Goal: Communication & Community: Answer question/provide support

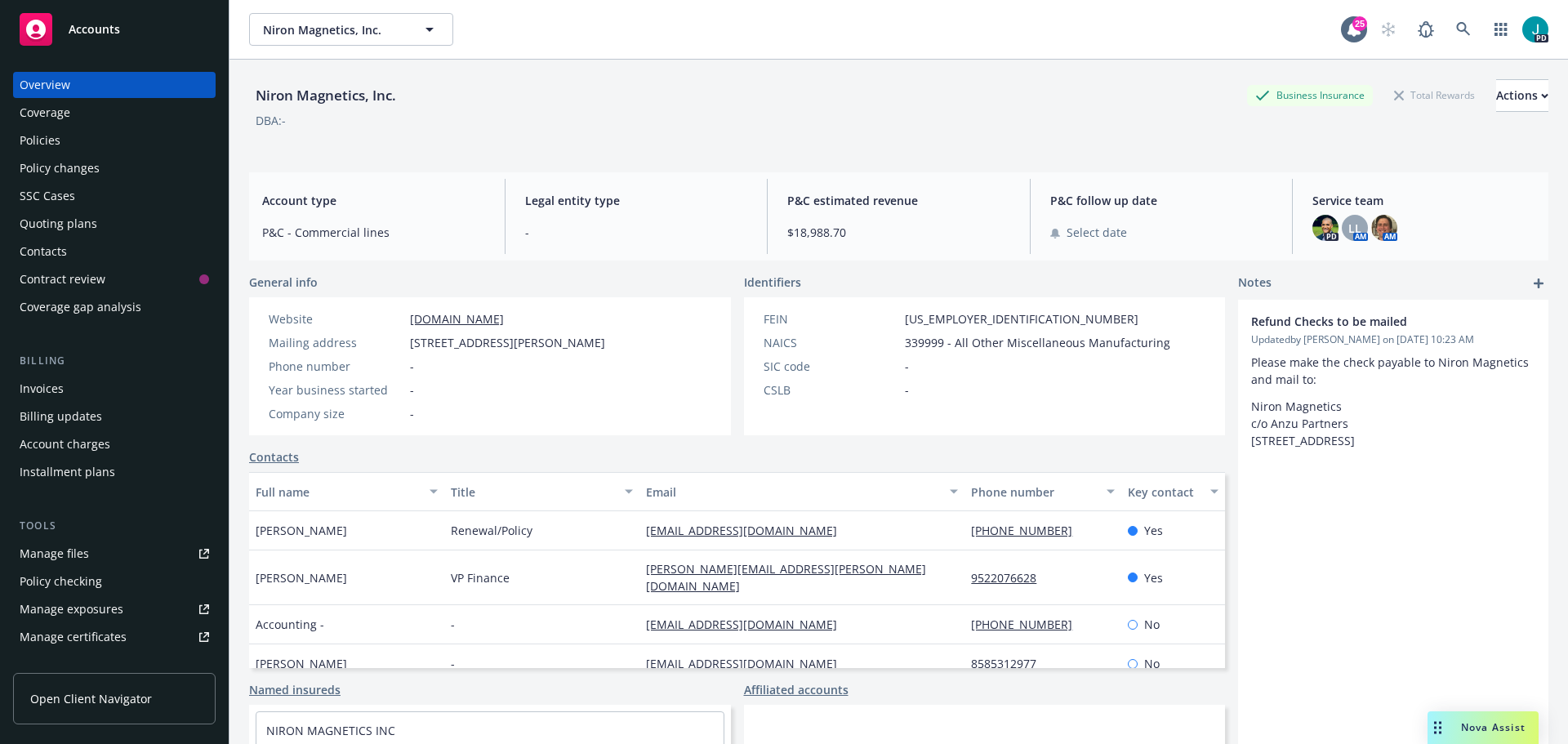
click at [1467, 724] on span "Nova Assist" at bounding box center [1493, 727] width 64 height 14
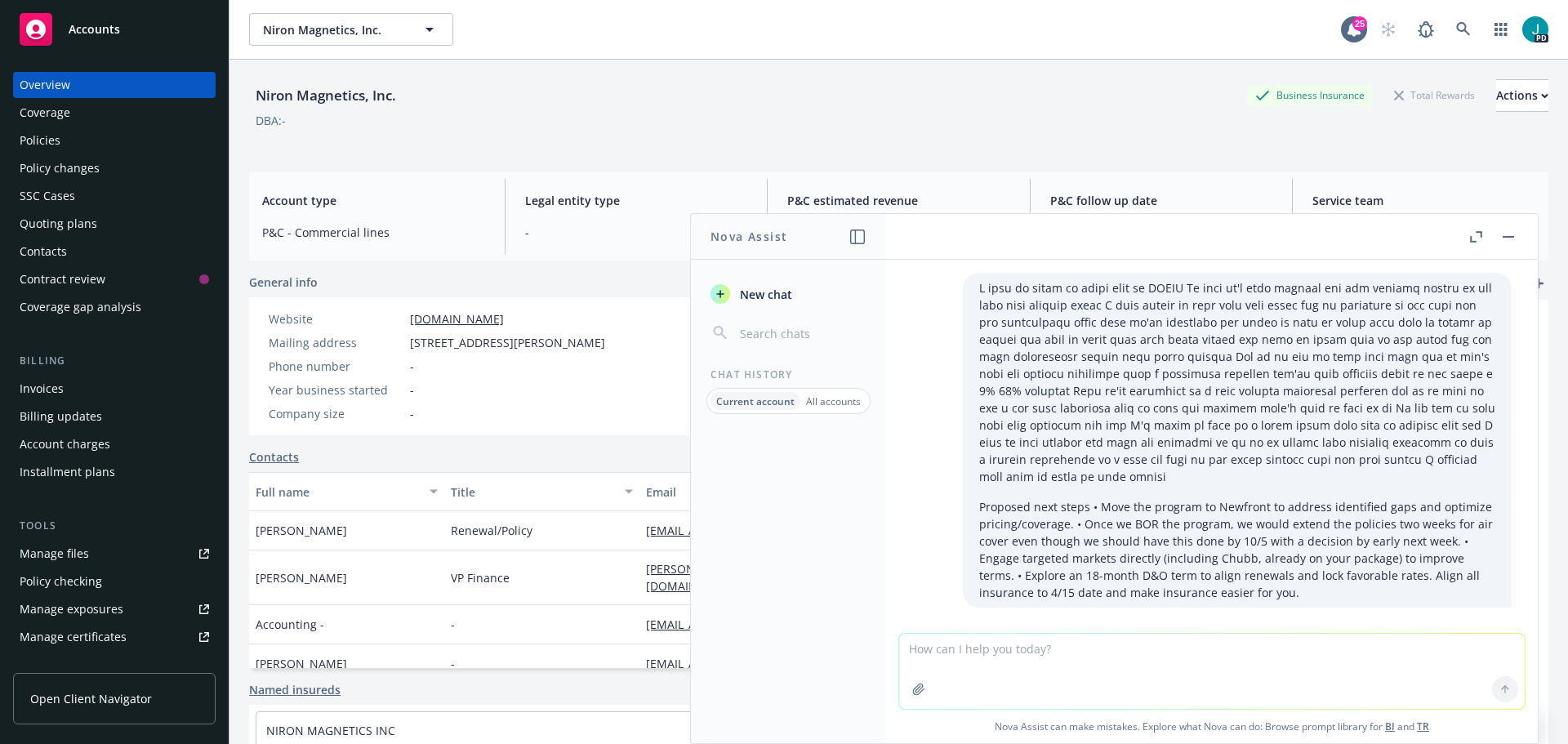
click at [1009, 646] on textarea at bounding box center [1211, 671] width 625 height 75
paste textarea "Also, in addition to the plans, will honesty be included?"
type textarea "Also, in addition to the plans, will honesty be included? Hes' asking about if …"
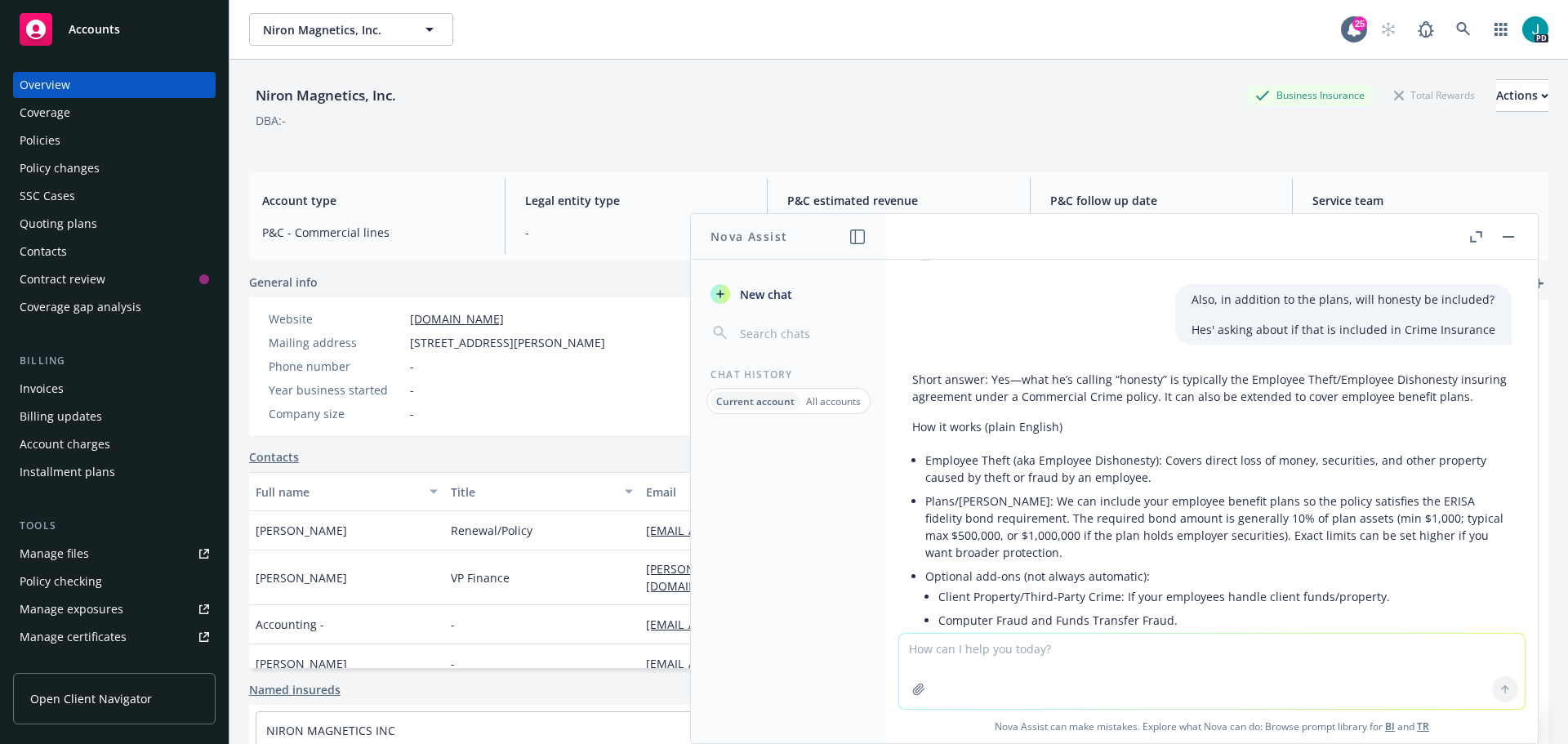
scroll to position [2185, 0]
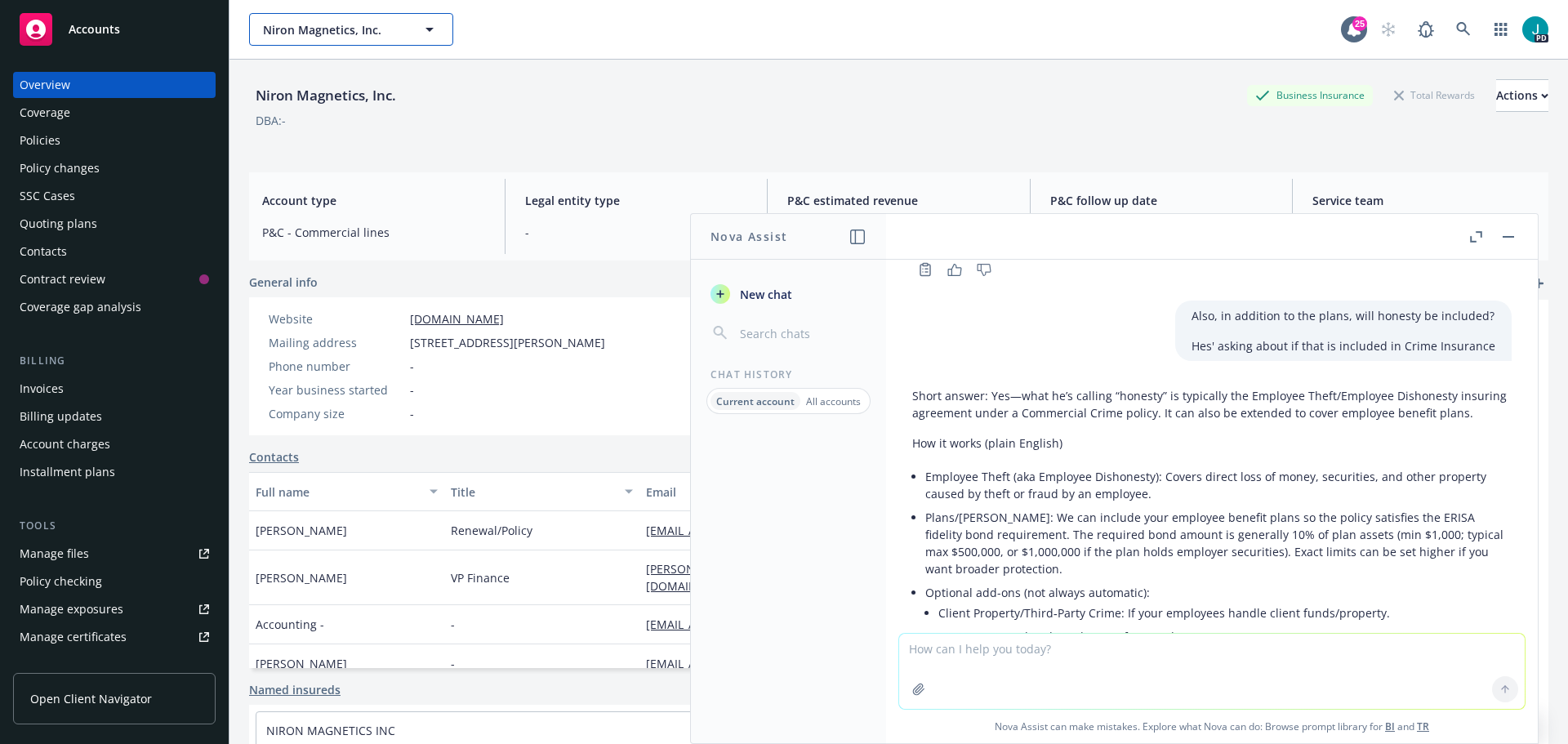
click at [432, 33] on icon "button" at bounding box center [430, 30] width 20 height 20
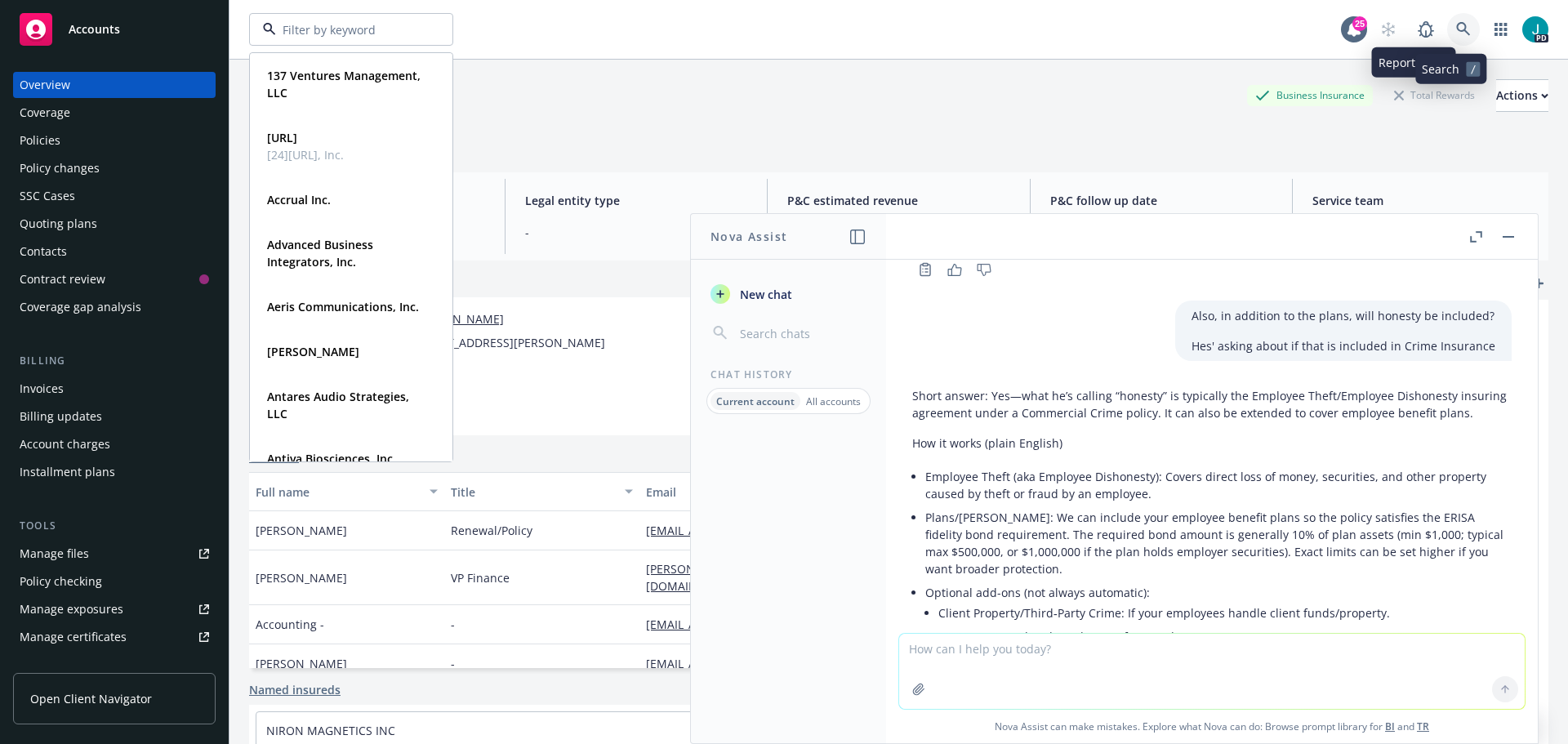
click at [1456, 27] on icon at bounding box center [1464, 29] width 15 height 15
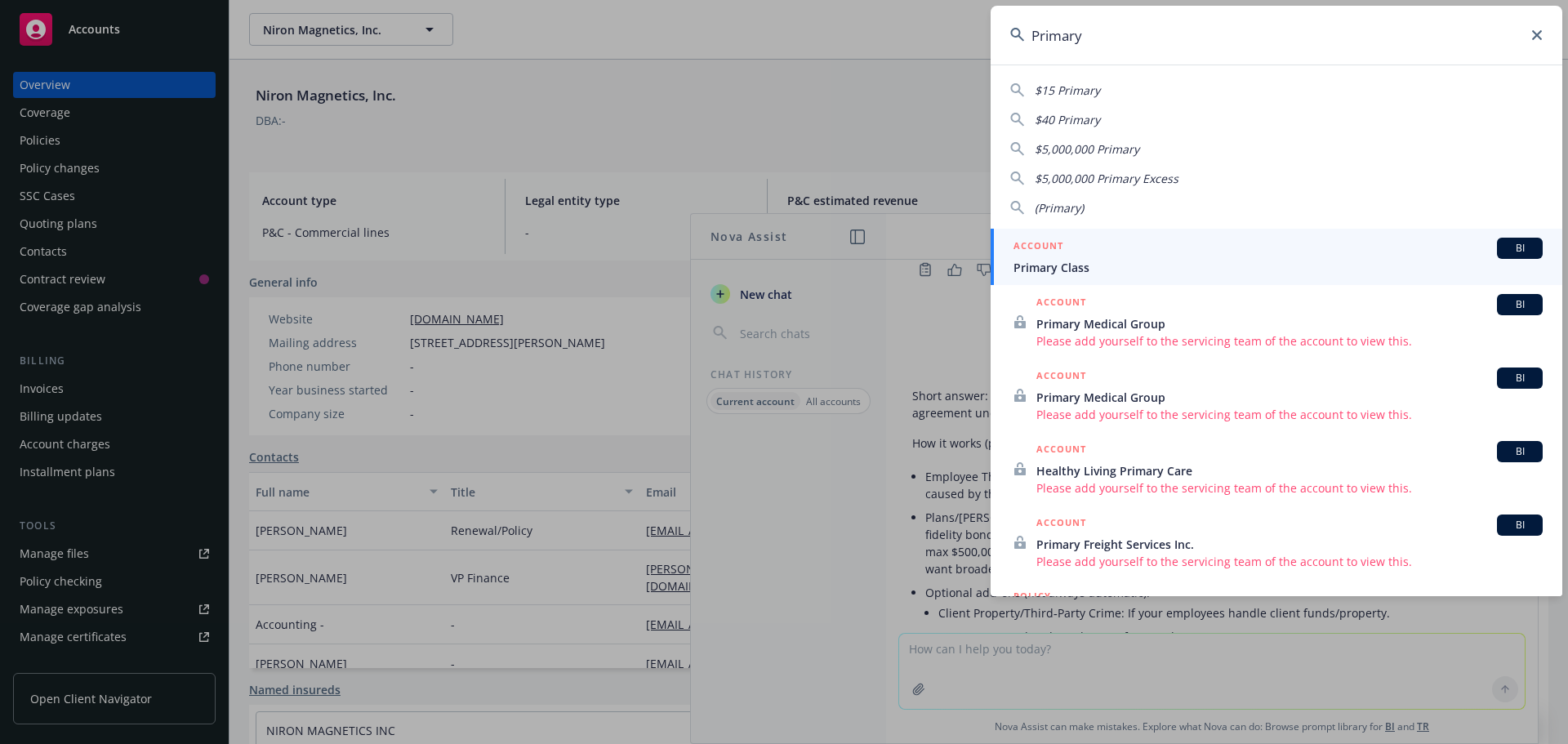
type input "Primary"
click at [1150, 258] on div "ACCOUNT BI" at bounding box center [1278, 248] width 529 height 21
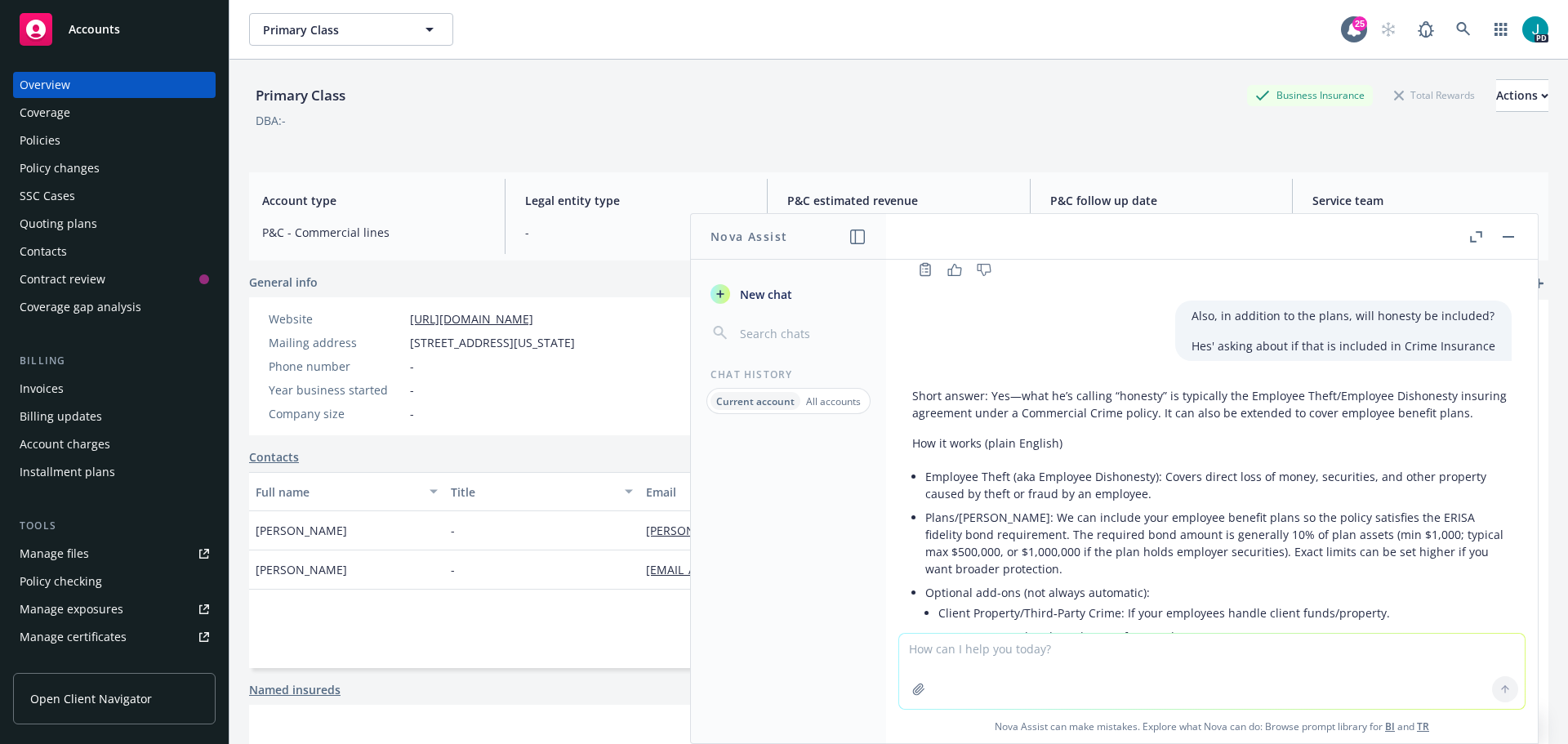
click at [111, 113] on div "Coverage" at bounding box center [114, 113] width 190 height 26
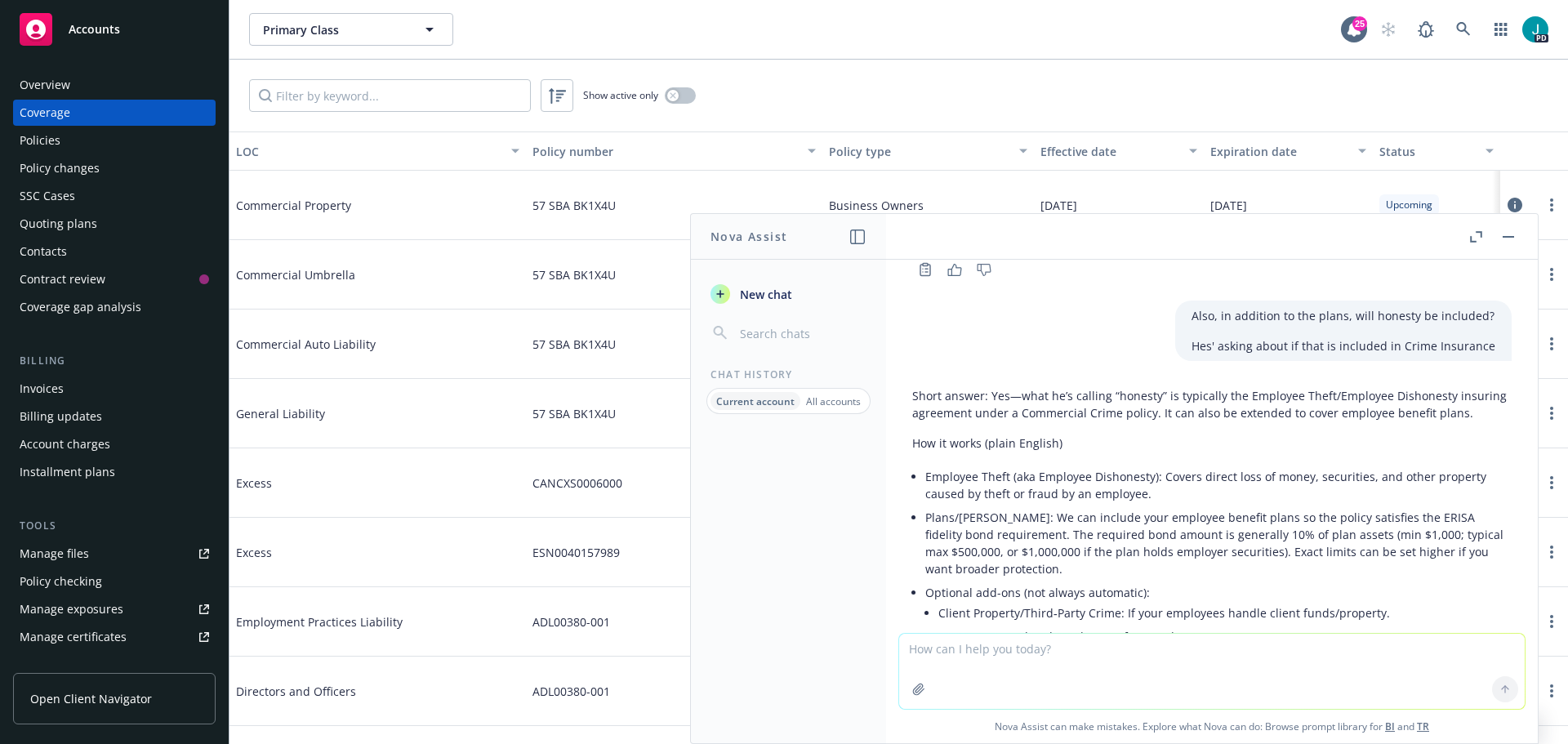
click at [1513, 238] on button "button" at bounding box center [1509, 237] width 20 height 20
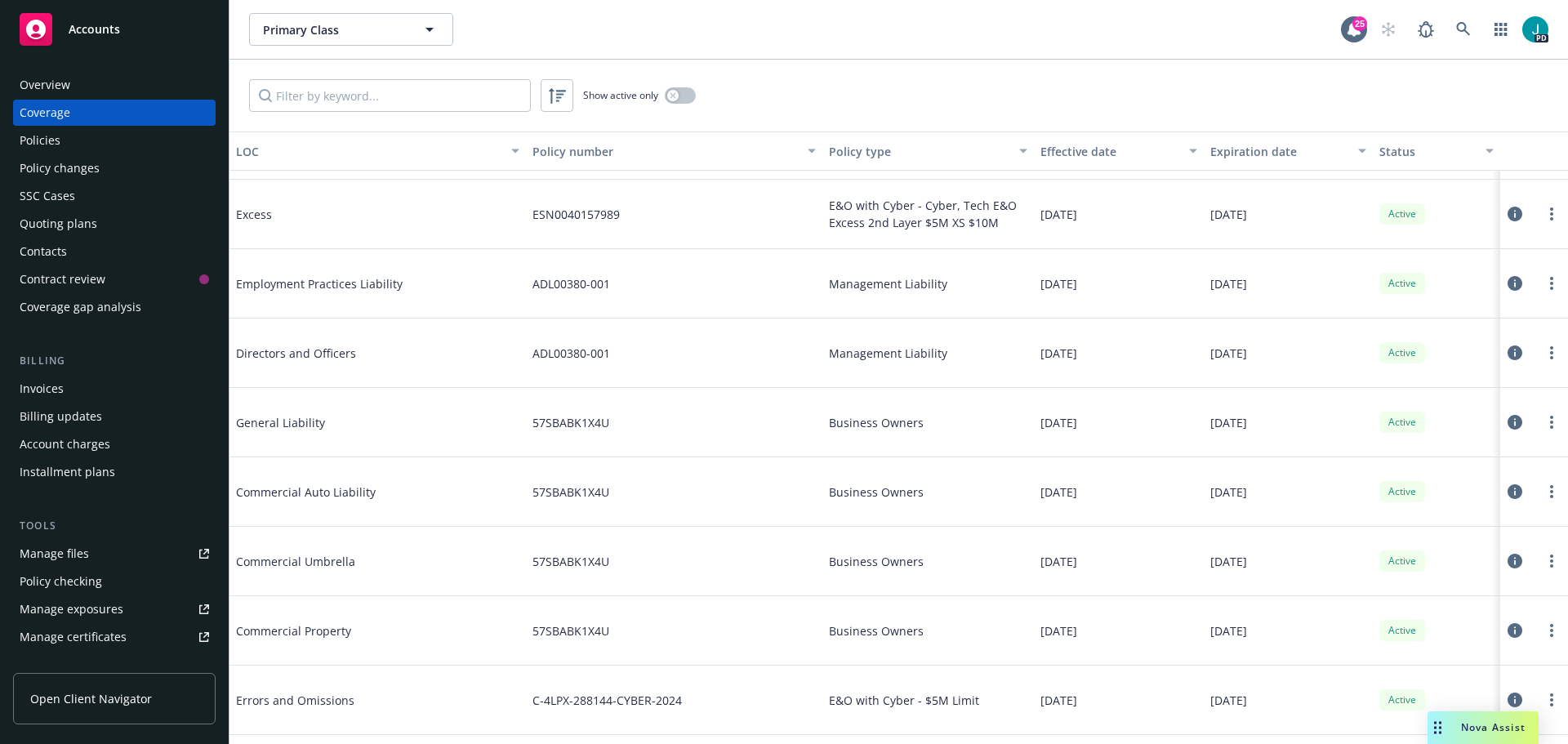
scroll to position [327, 0]
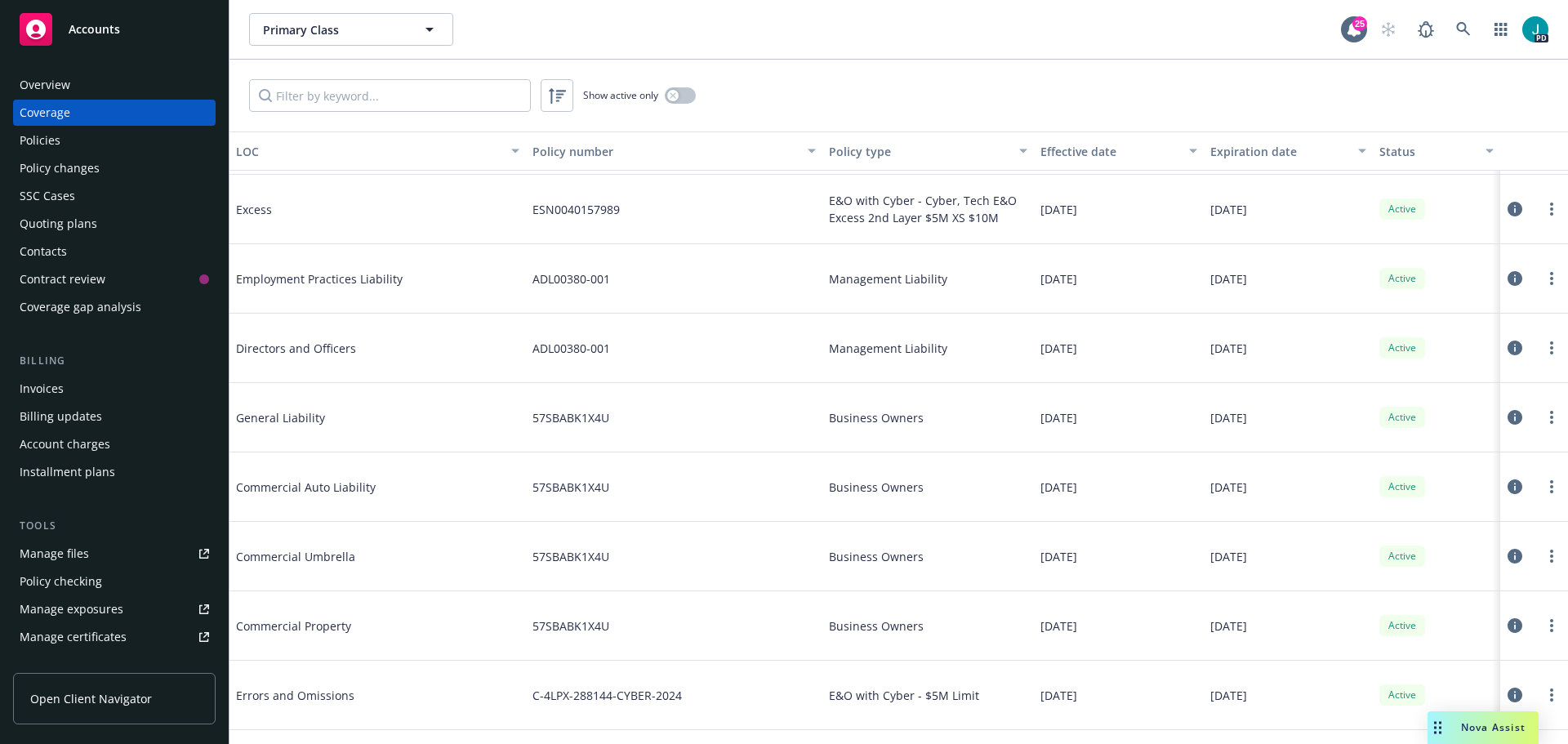
click at [119, 83] on div "Overview" at bounding box center [114, 84] width 190 height 26
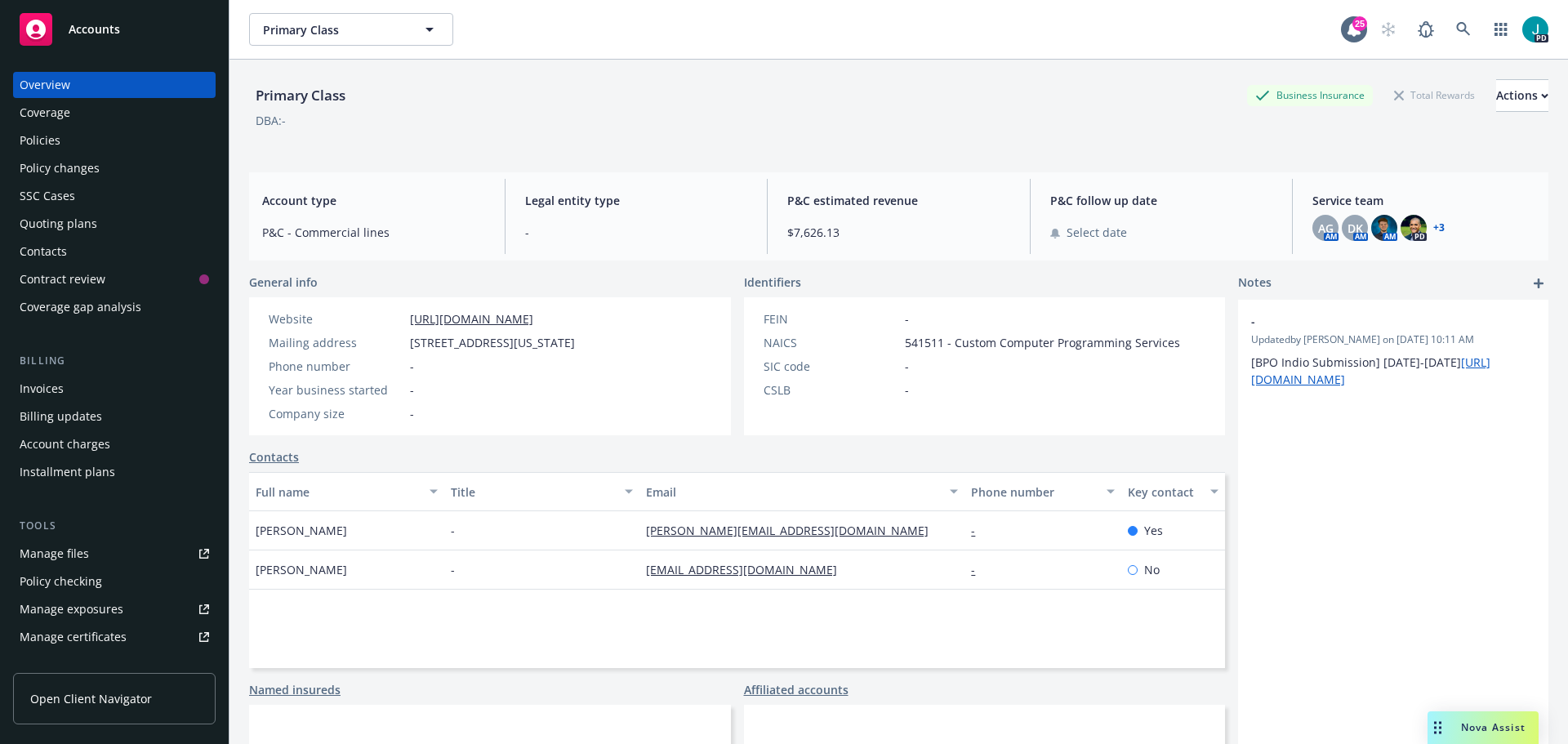
click at [1434, 223] on link "+ 3" at bounding box center [1439, 228] width 12 height 10
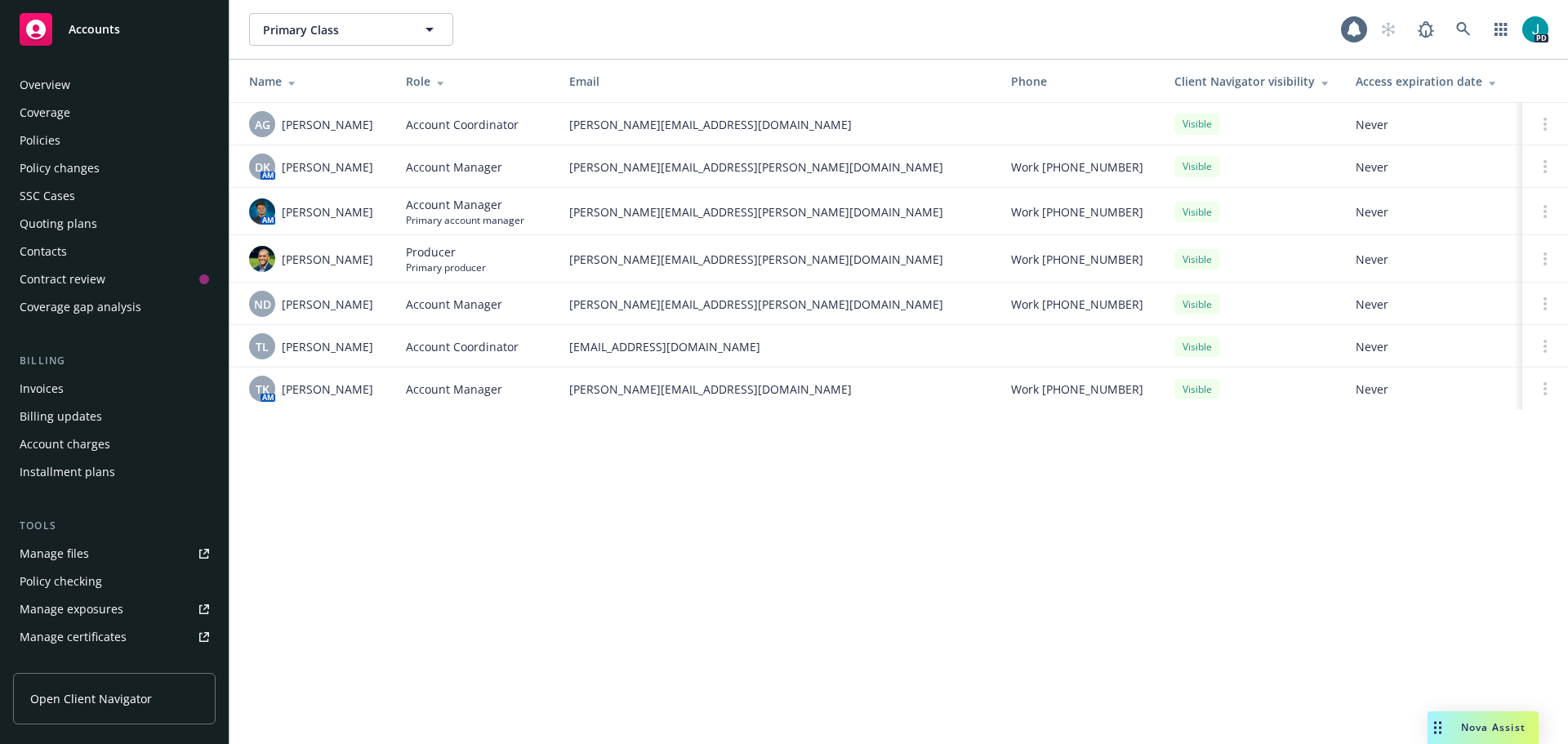
scroll to position [320, 0]
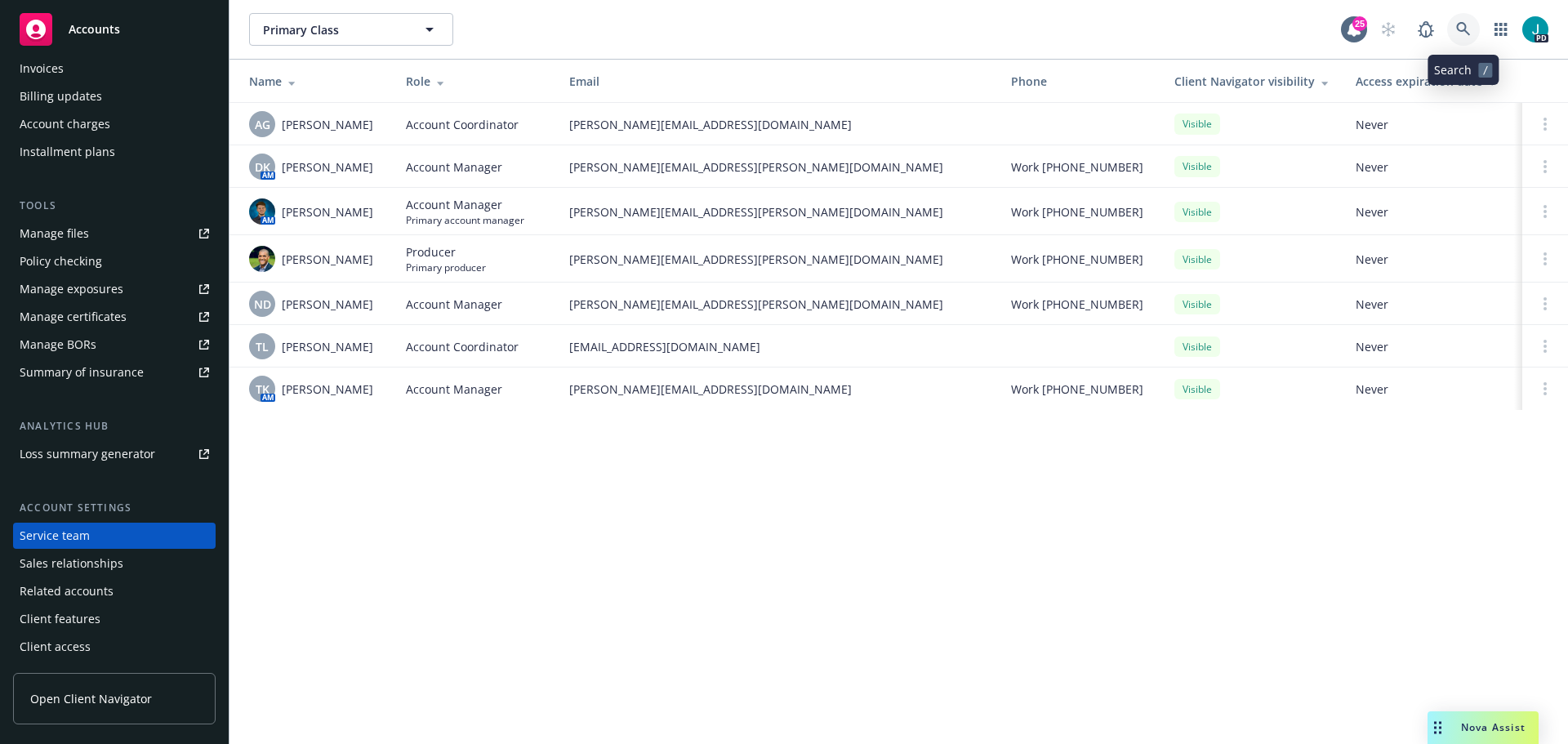
click at [1457, 21] on link at bounding box center [1464, 29] width 33 height 33
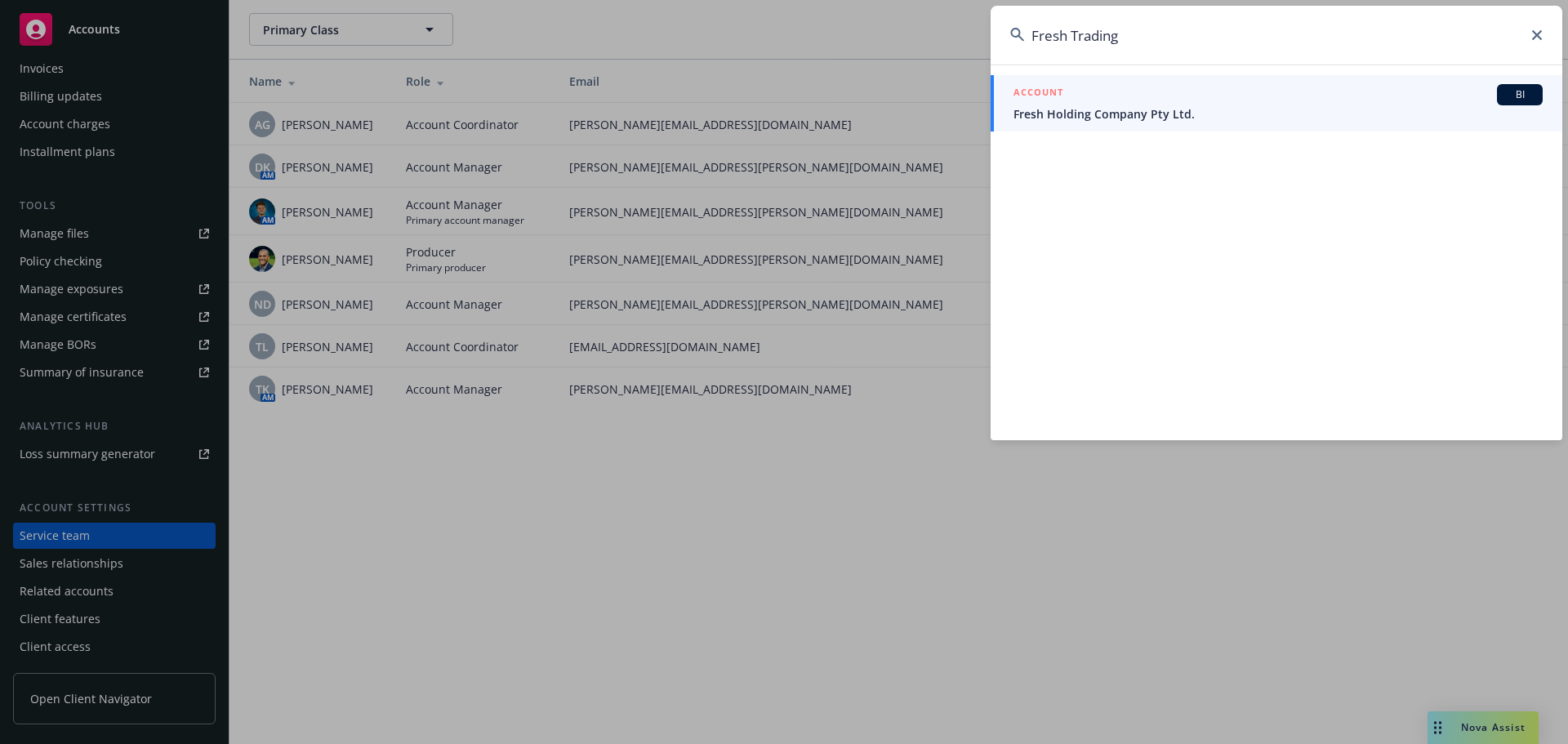
type input "Fresh Trading"
click at [1213, 102] on div "ACCOUNT BI" at bounding box center [1278, 94] width 529 height 21
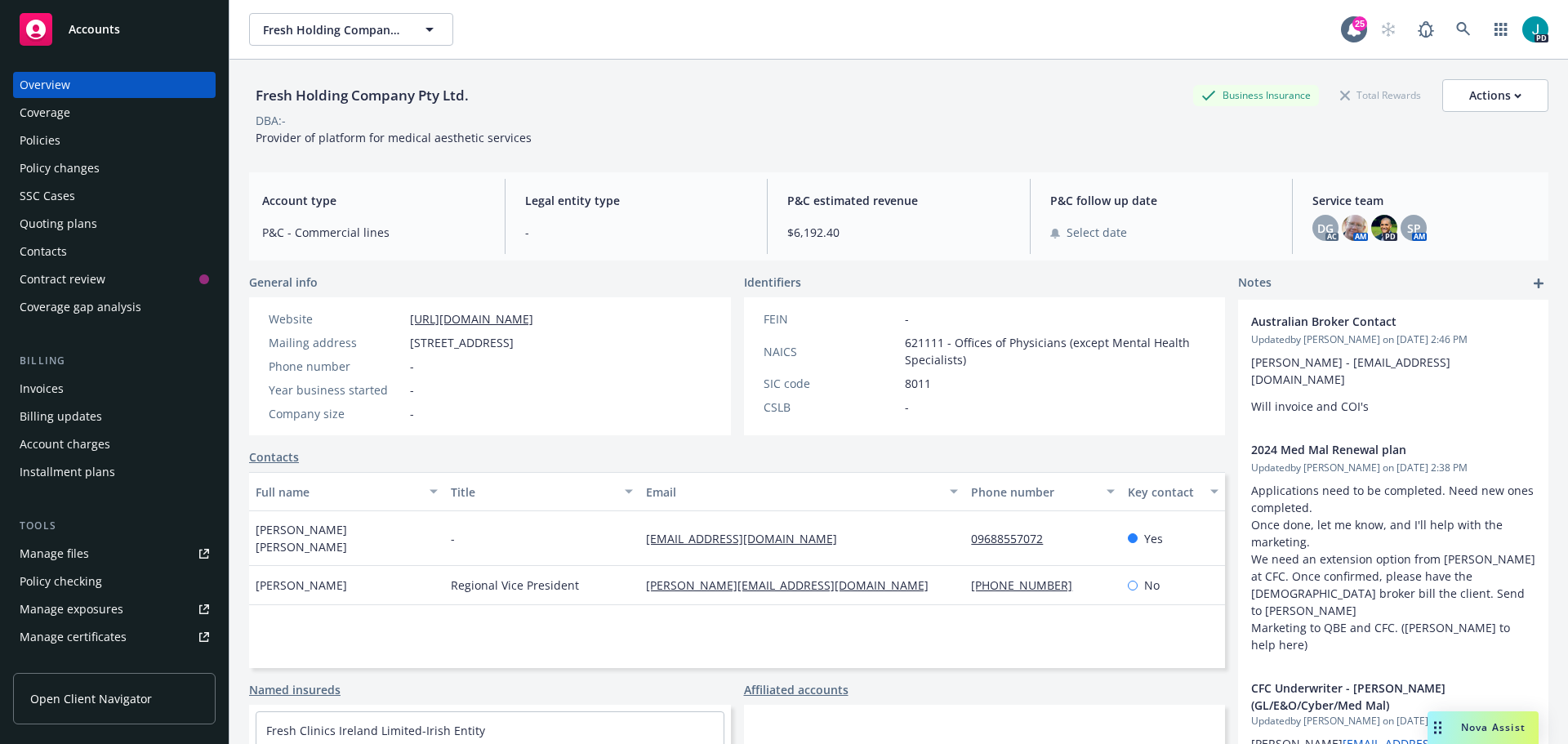
click at [64, 146] on div "Policies" at bounding box center [114, 140] width 190 height 26
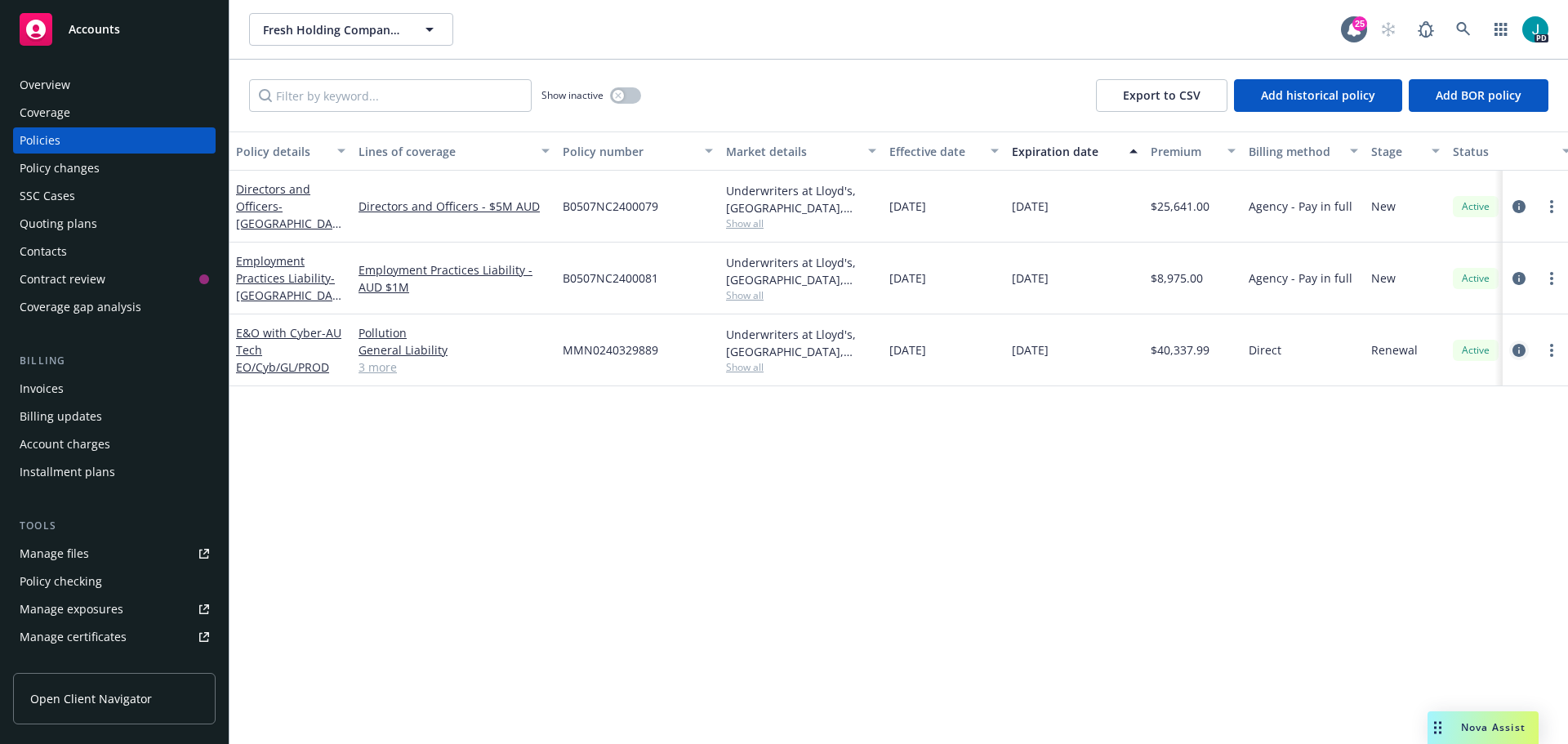
click at [1517, 348] on icon "circleInformation" at bounding box center [1519, 350] width 13 height 13
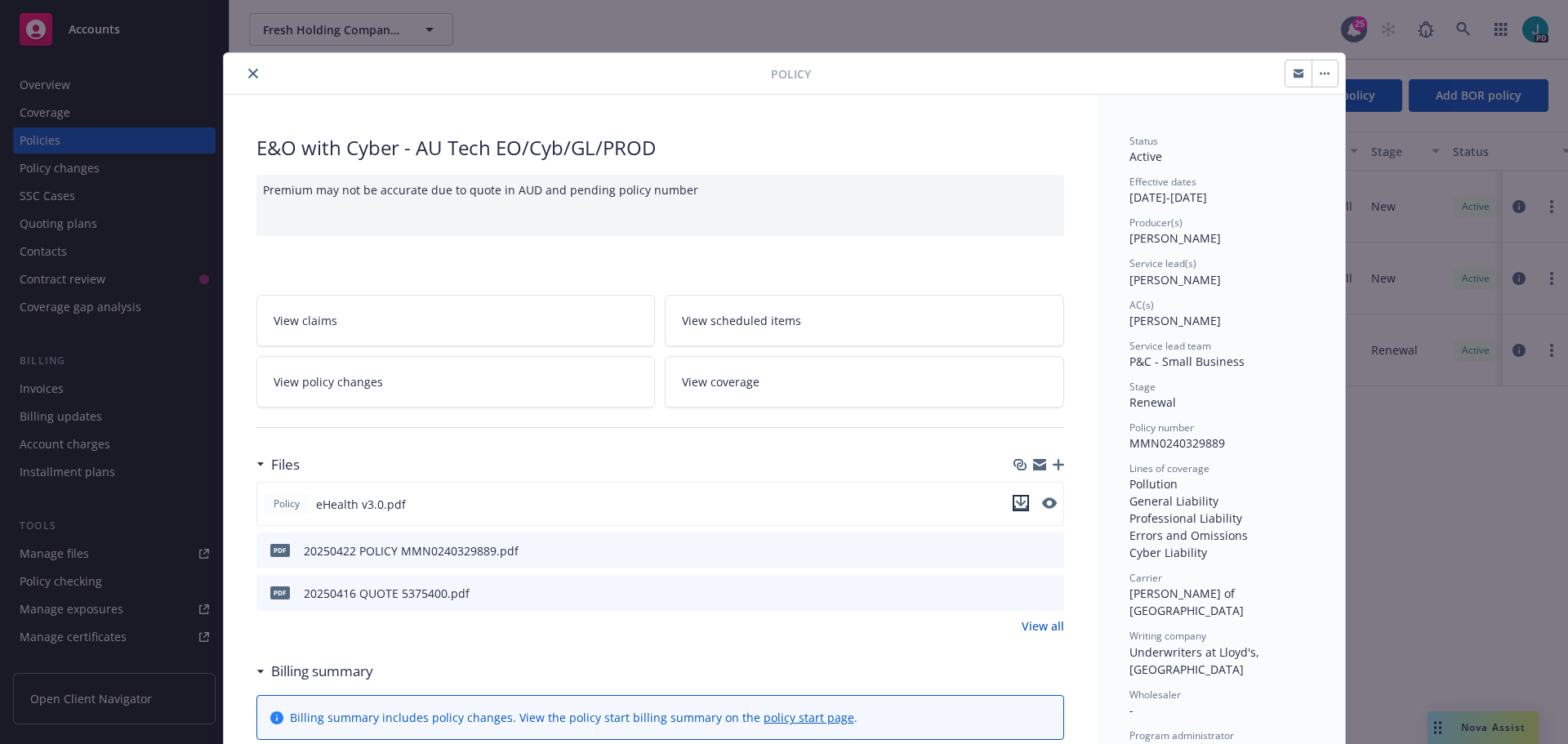
click at [1017, 497] on icon "download file" at bounding box center [1021, 503] width 13 height 13
click at [1024, 592] on div at bounding box center [1037, 592] width 41 height 17
click at [1017, 592] on icon "download file" at bounding box center [1022, 590] width 11 height 10
click at [249, 72] on icon "close" at bounding box center [253, 73] width 10 height 10
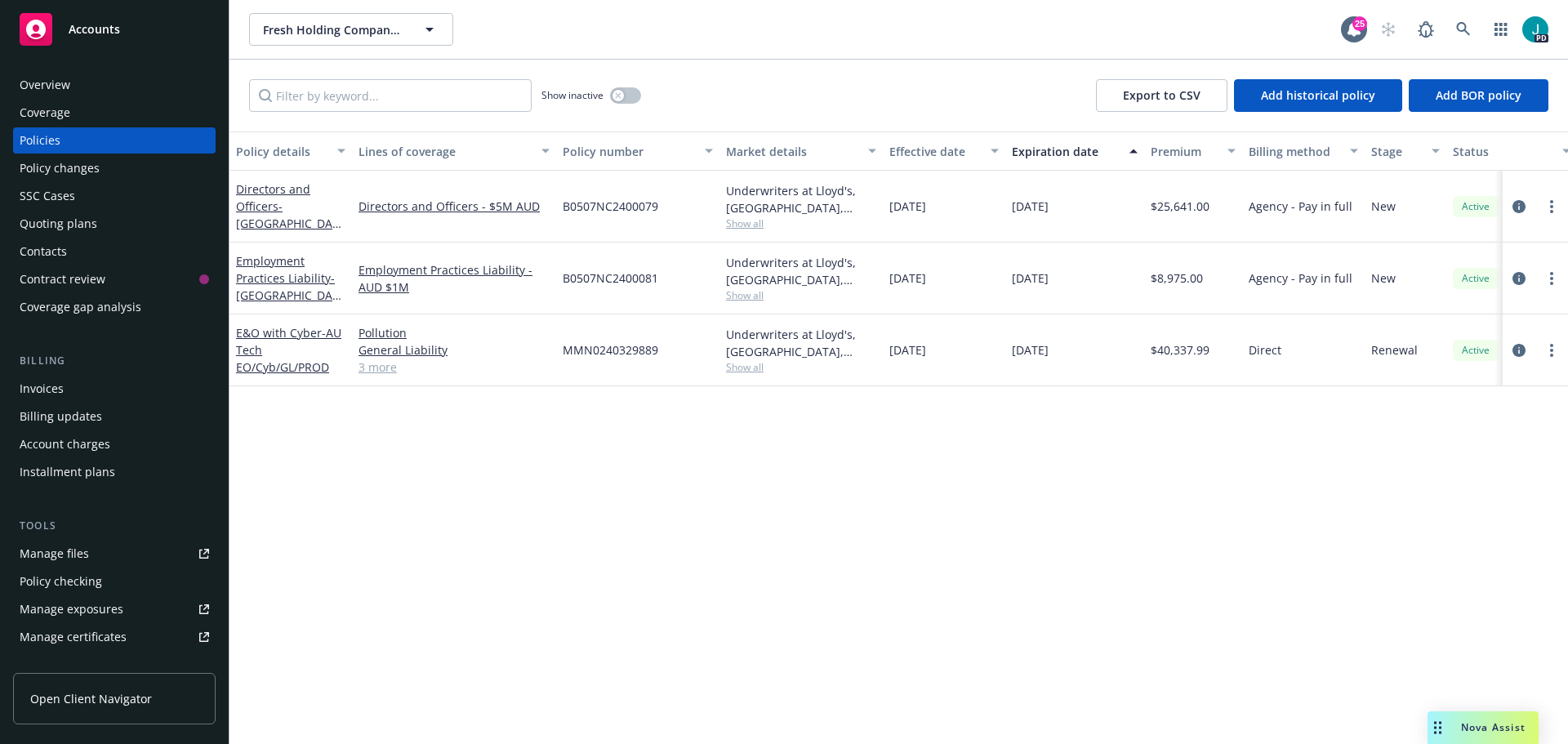
click at [1507, 722] on span "Nova Assist" at bounding box center [1493, 727] width 64 height 14
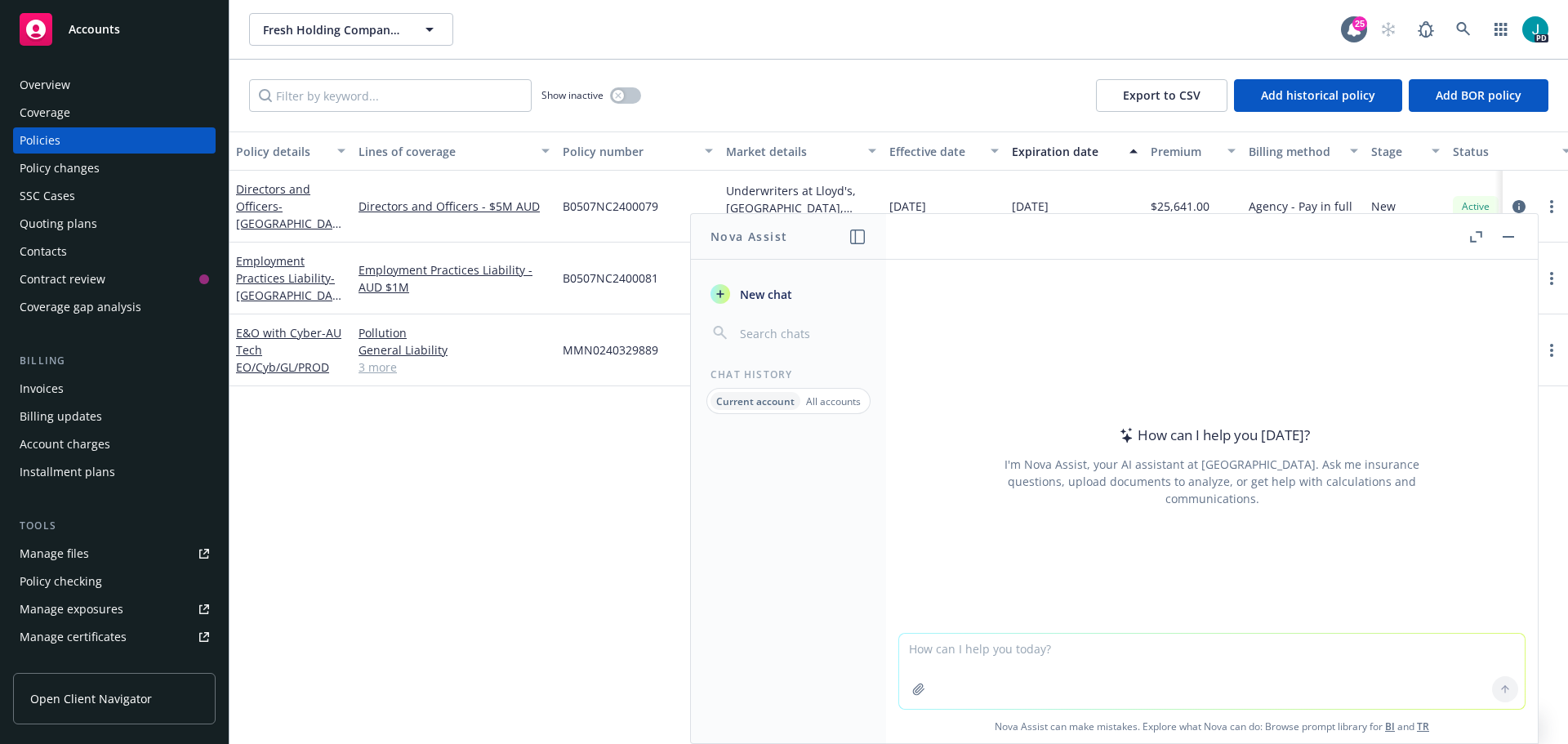
click at [911, 641] on textarea at bounding box center [1211, 671] width 625 height 75
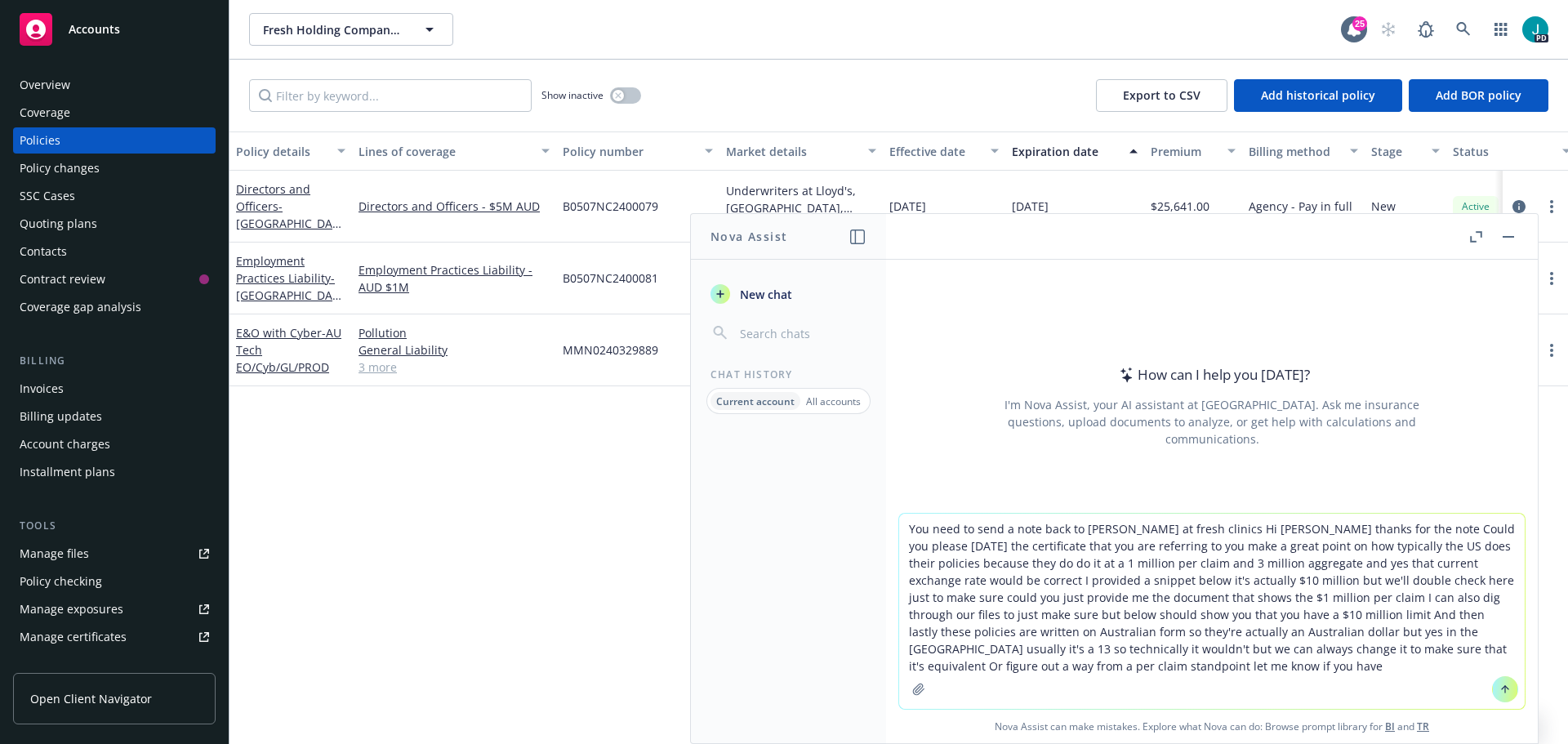
type textarea "You need to send a note back to [PERSON_NAME] at fresh clinics Hi [PERSON_NAME]…"
click at [1499, 692] on icon at bounding box center [1504, 689] width 12 height 12
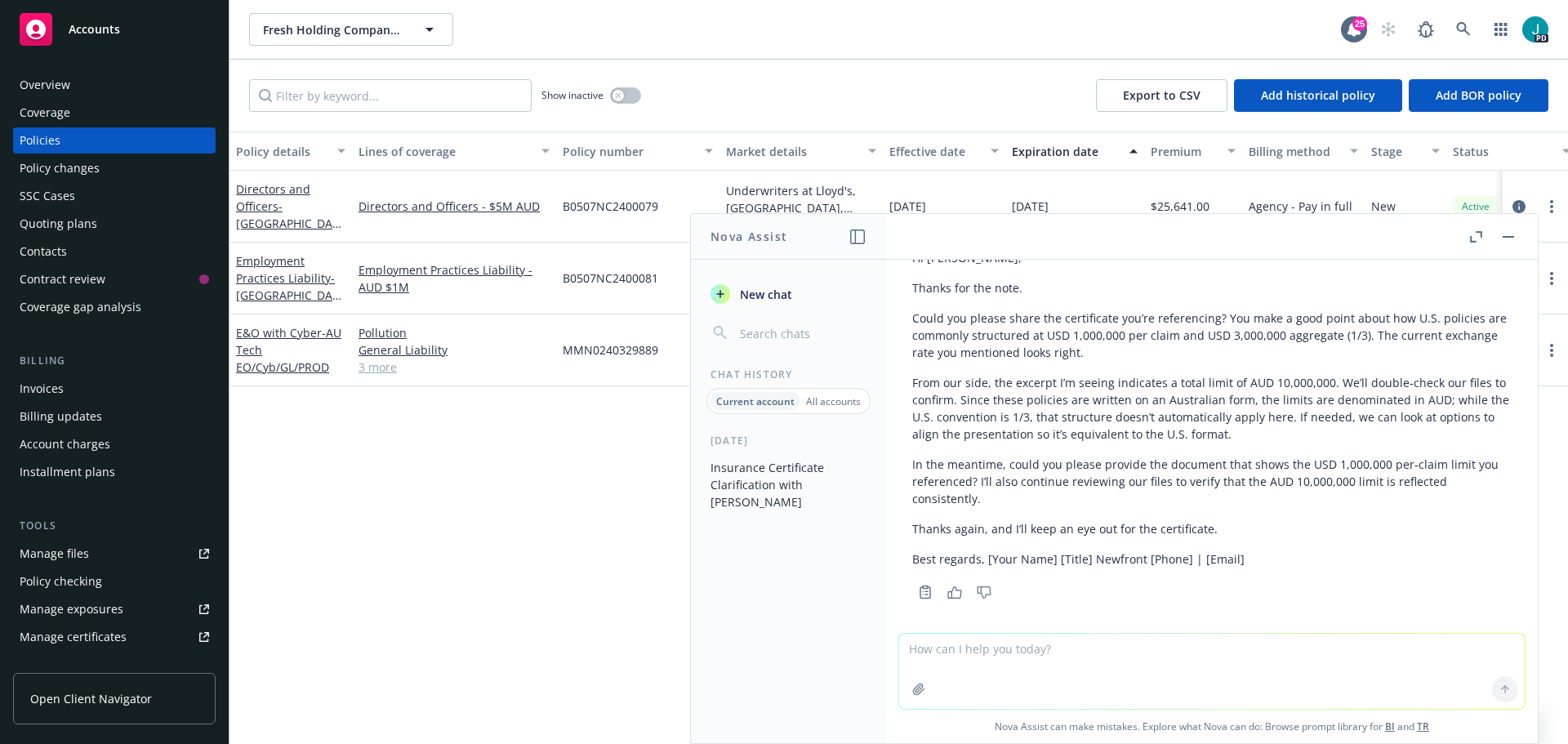
scroll to position [305, 0]
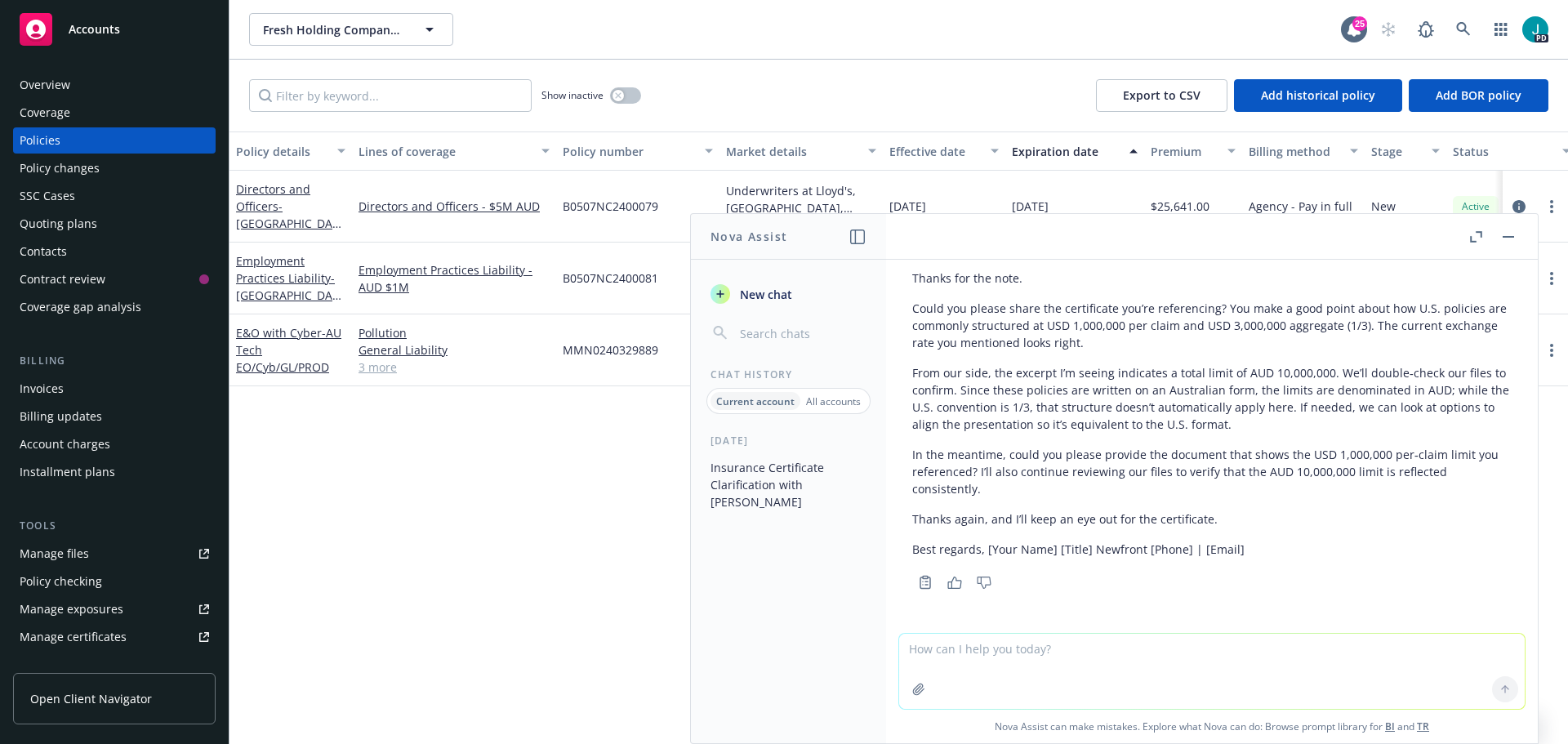
click at [1100, 656] on textarea at bounding box center [1211, 671] width 625 height 75
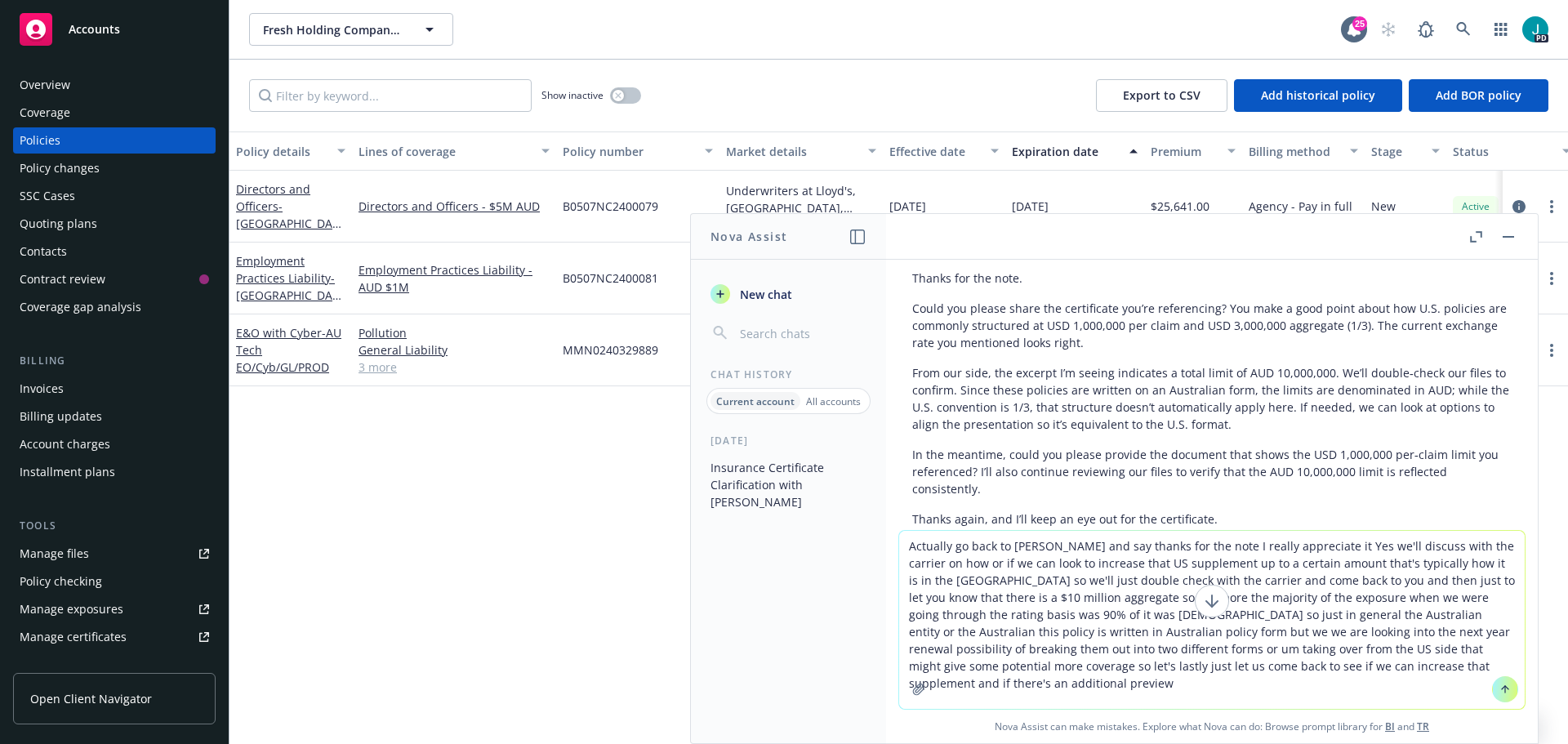
type textarea "Actually go back to [PERSON_NAME] and say thanks for the note I really apprecia…"
click at [1492, 683] on button at bounding box center [1504, 689] width 26 height 26
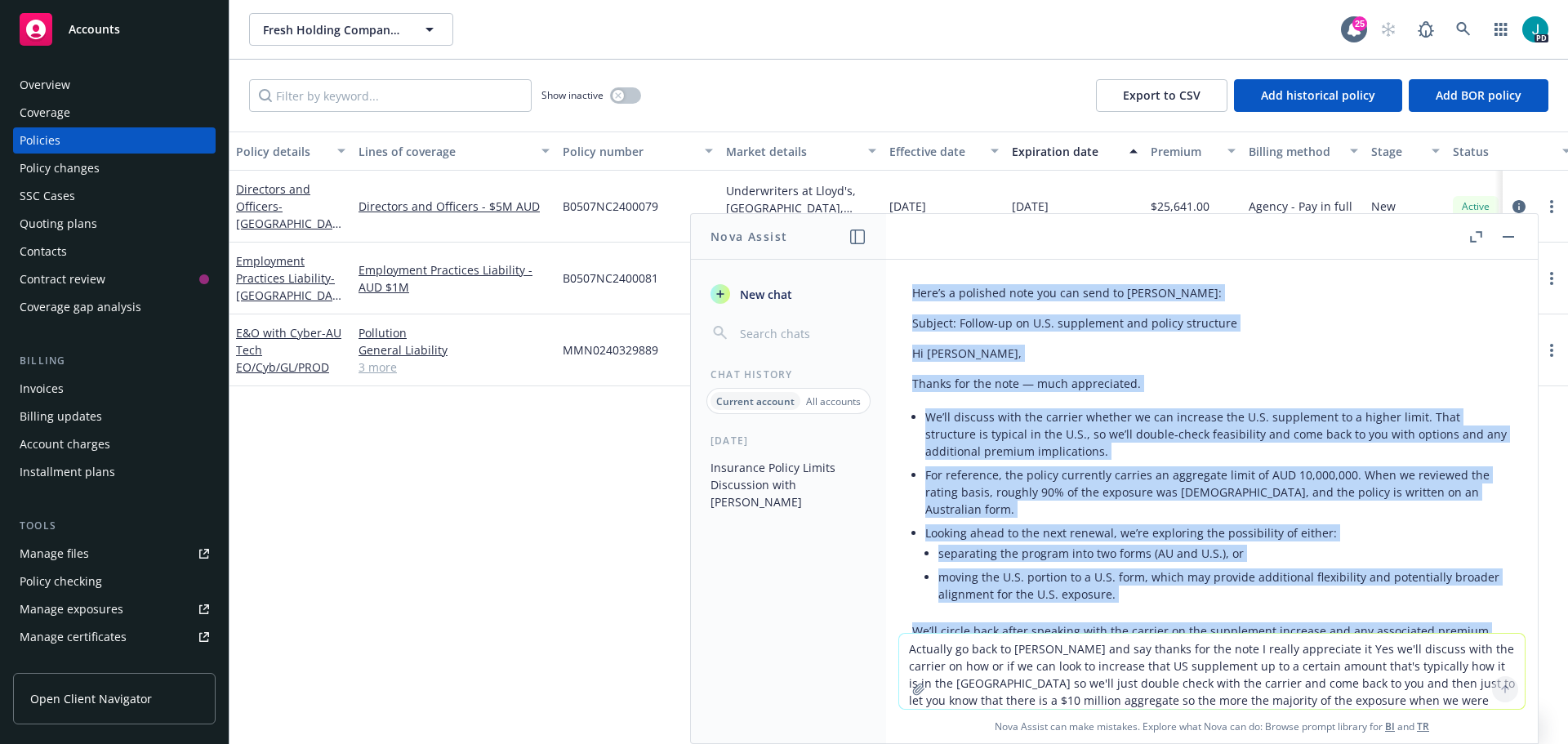
scroll to position [794, 0]
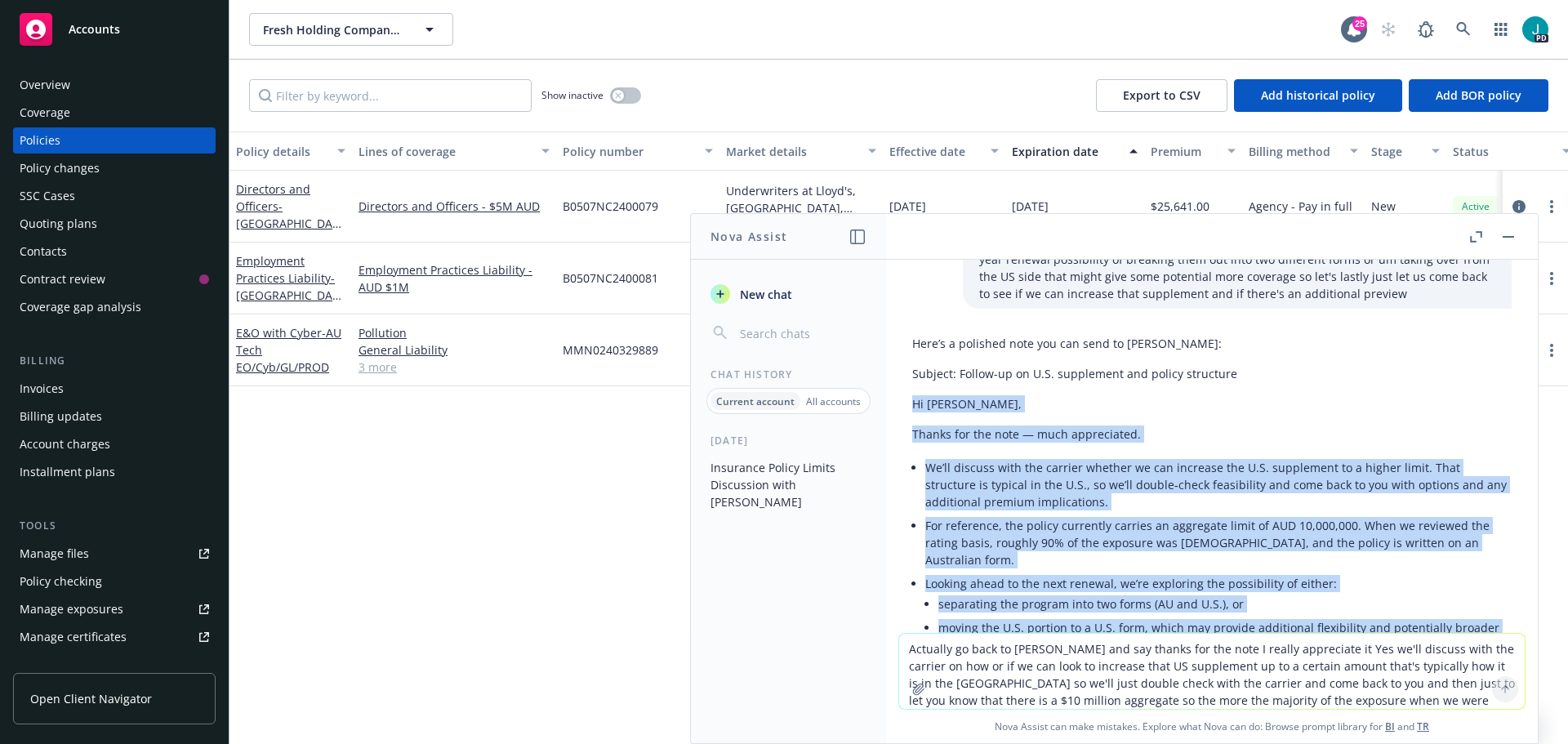
drag, startPoint x: 1477, startPoint y: 524, endPoint x: 911, endPoint y: 400, distance: 579.4
click at [911, 400] on div "Here’s a polished note you can send to [PERSON_NAME]: Subject: Follow-up on U.S…" at bounding box center [1211, 543] width 625 height 428
copy div "Hi [PERSON_NAME], Thanks for the note — much appreciated. We’ll discuss with th…"
drag, startPoint x: 1512, startPoint y: 240, endPoint x: 1482, endPoint y: 261, distance: 36.6
click at [1512, 240] on button "button" at bounding box center [1509, 237] width 20 height 20
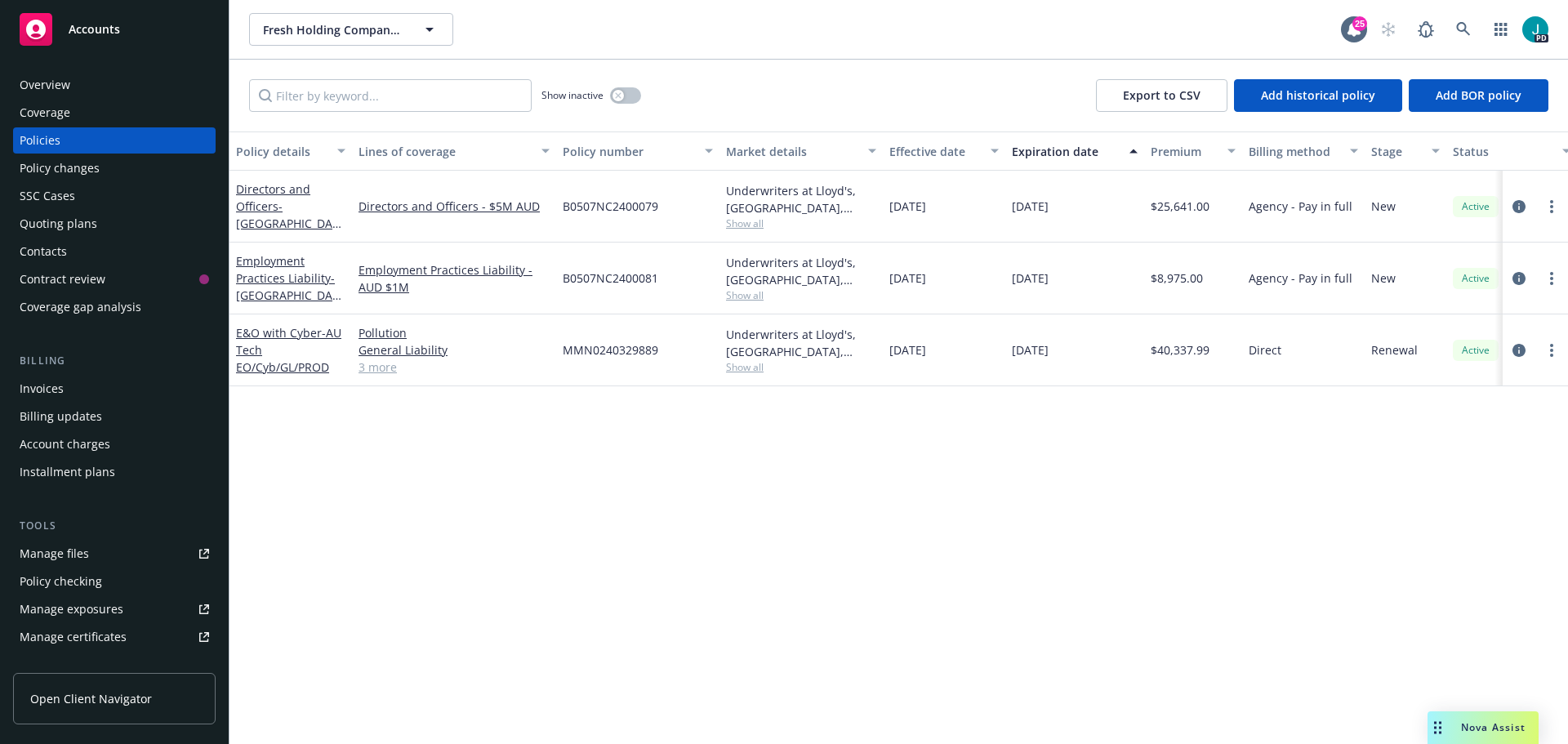
click at [1448, 721] on div "Nova Assist" at bounding box center [1494, 727] width 91 height 14
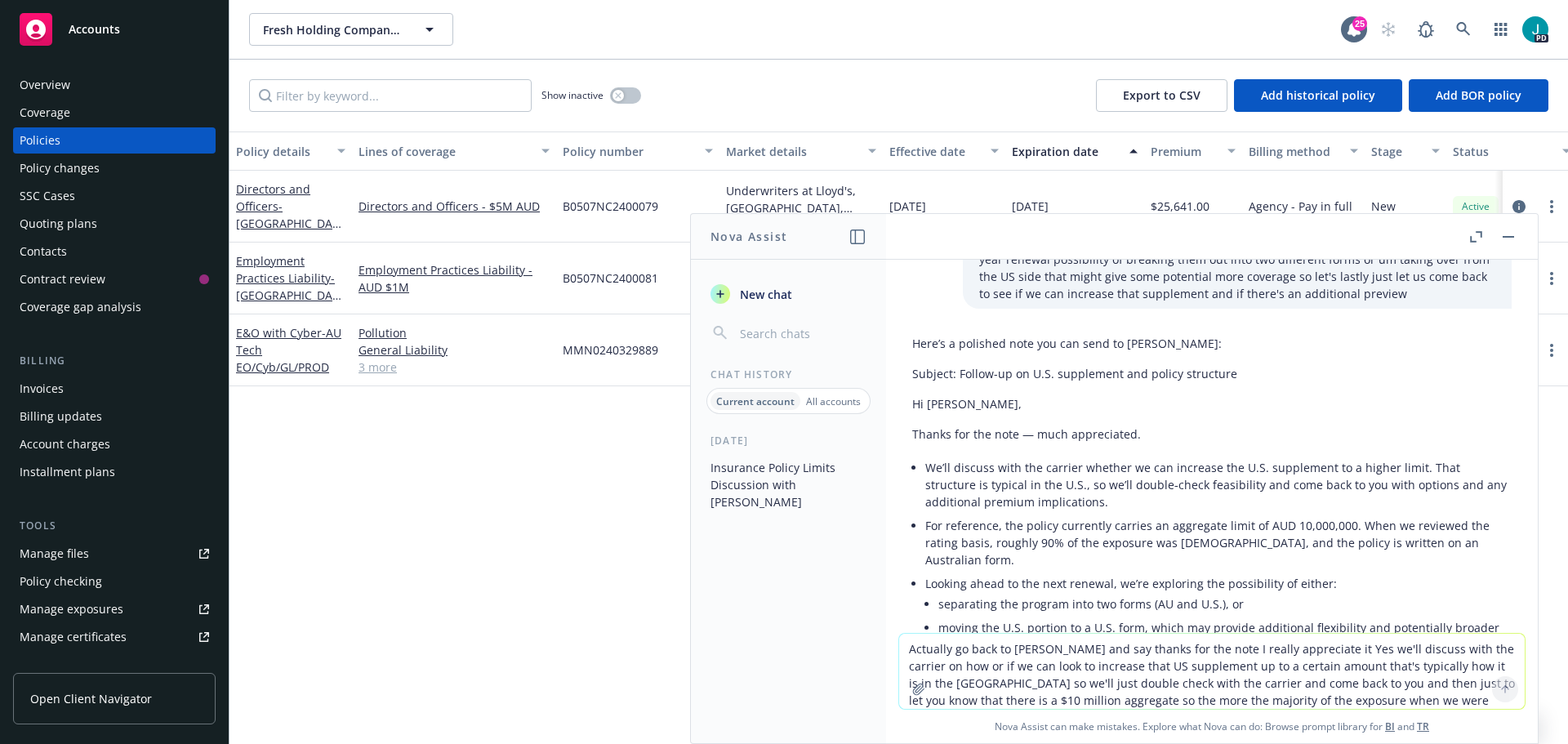
click at [1148, 657] on textarea "Actually go back to [PERSON_NAME] and say thanks for the note I really apprecia…" at bounding box center [1211, 671] width 625 height 75
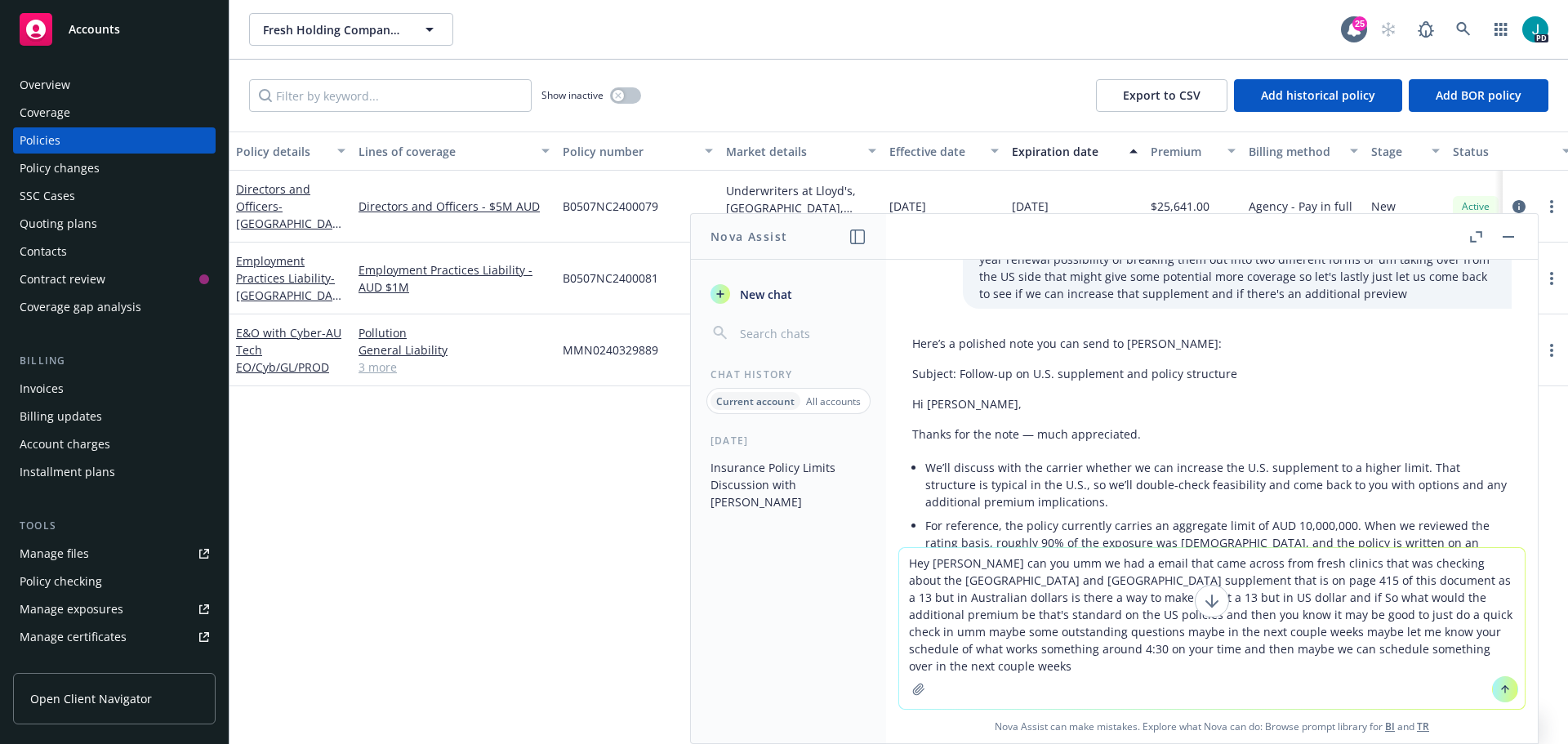
click at [1478, 680] on textarea "Hey [PERSON_NAME] can you umm we had a email that came across from fresh clinic…" at bounding box center [1211, 628] width 625 height 161
type textarea "Hey [PERSON_NAME] can you umm we had a email that came across from fresh clinic…"
click at [1499, 683] on icon at bounding box center [1504, 689] width 12 height 12
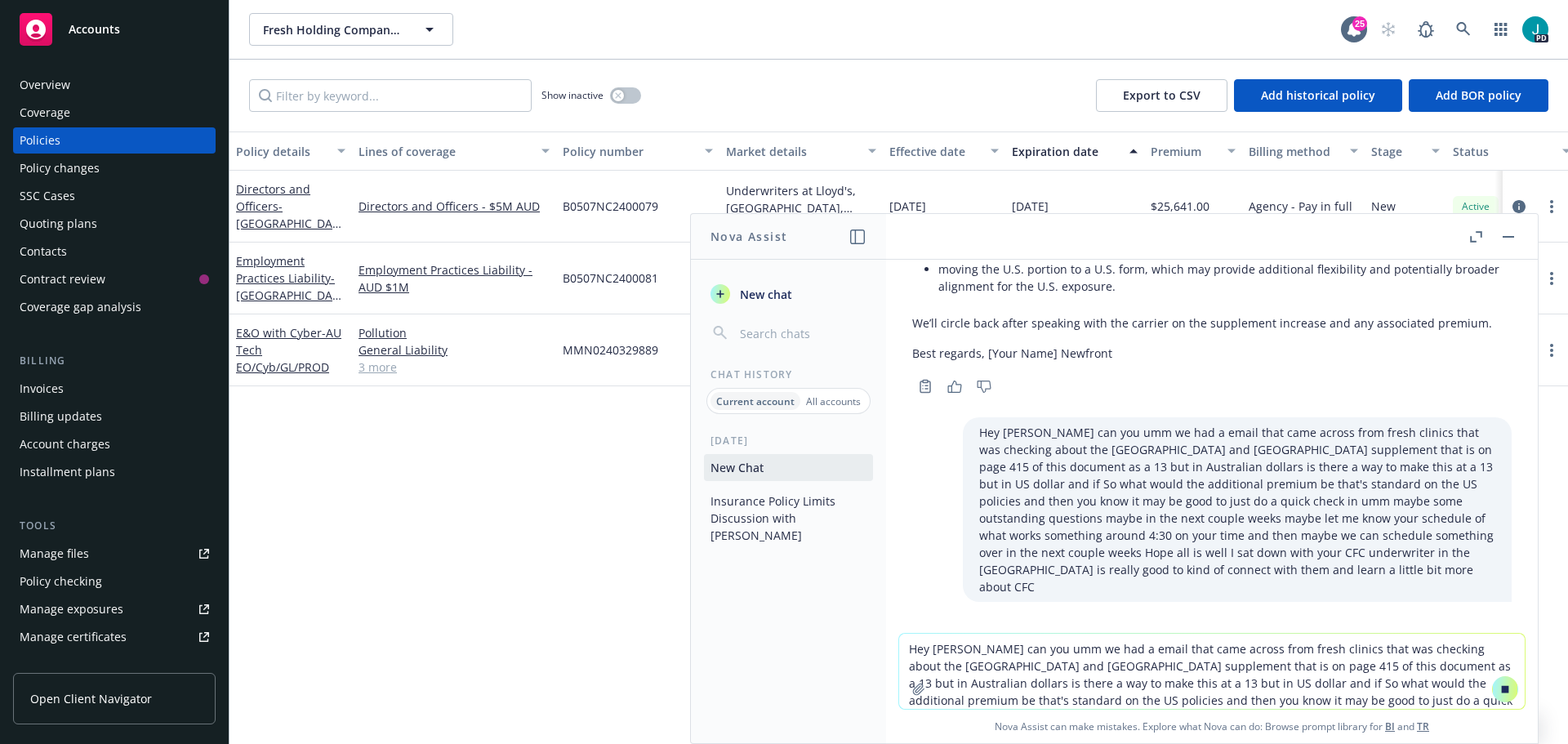
scroll to position [1113, 0]
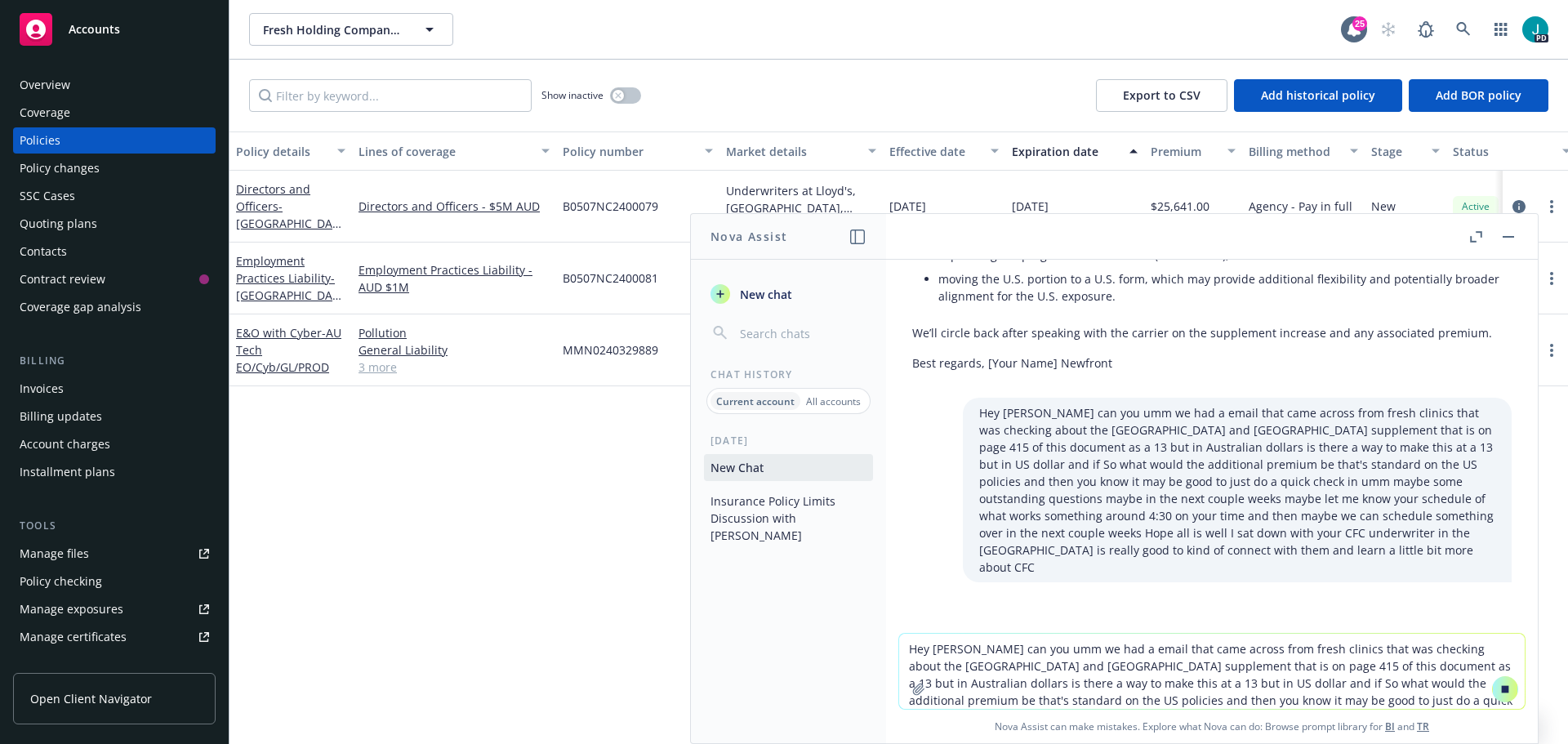
click at [1511, 236] on rect "button" at bounding box center [1508, 237] width 12 height 2
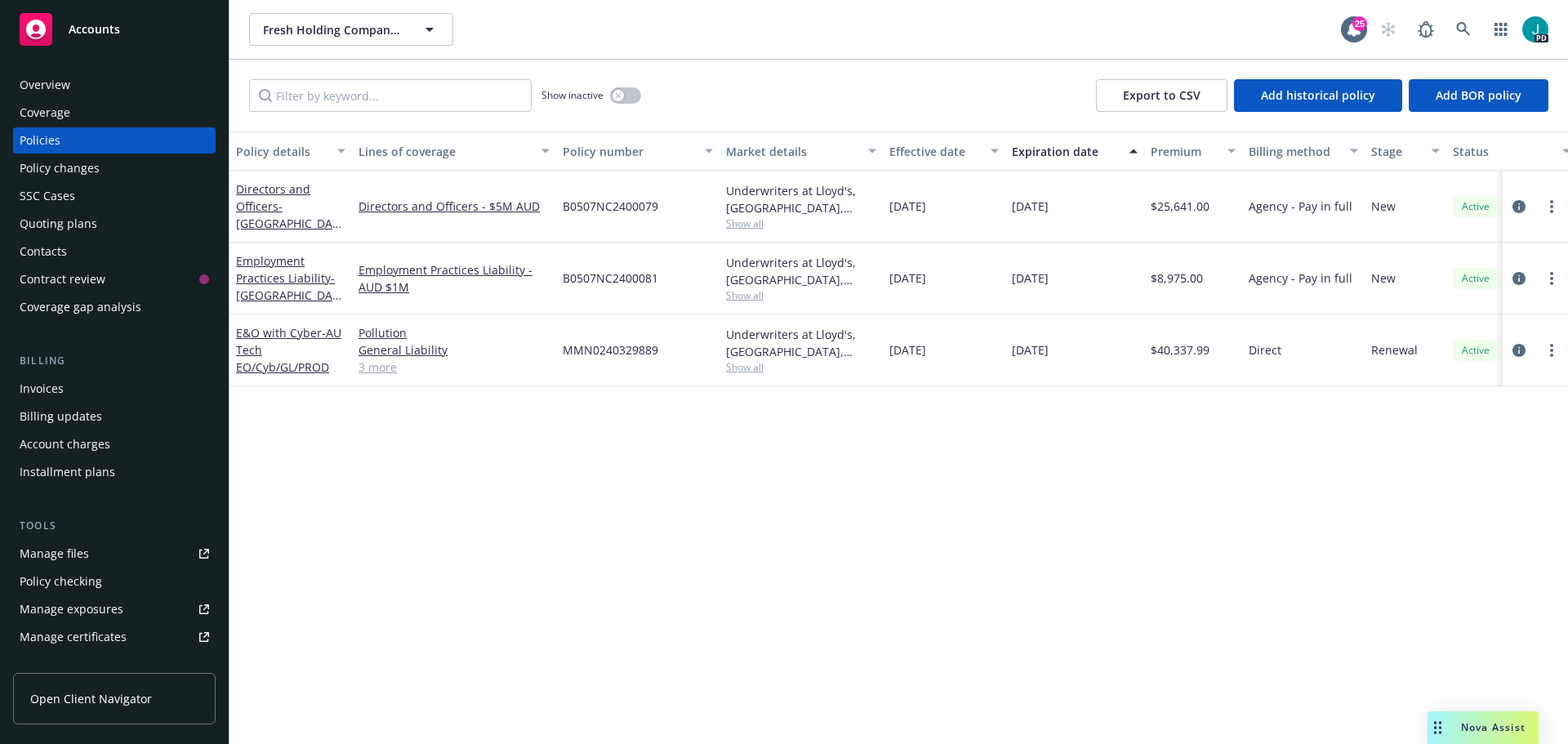
click at [1475, 720] on span "Nova Assist" at bounding box center [1493, 727] width 64 height 14
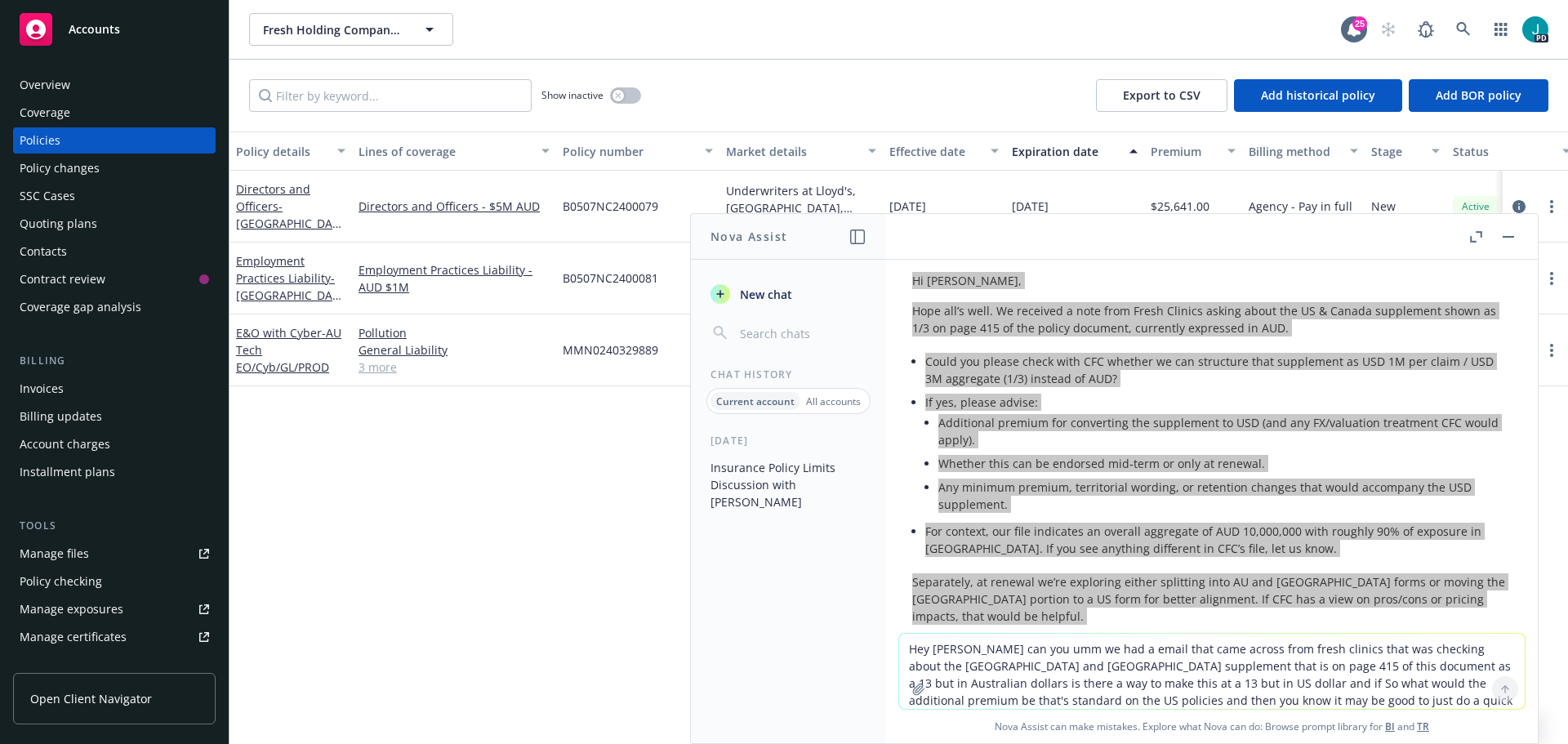
scroll to position [1393, 0]
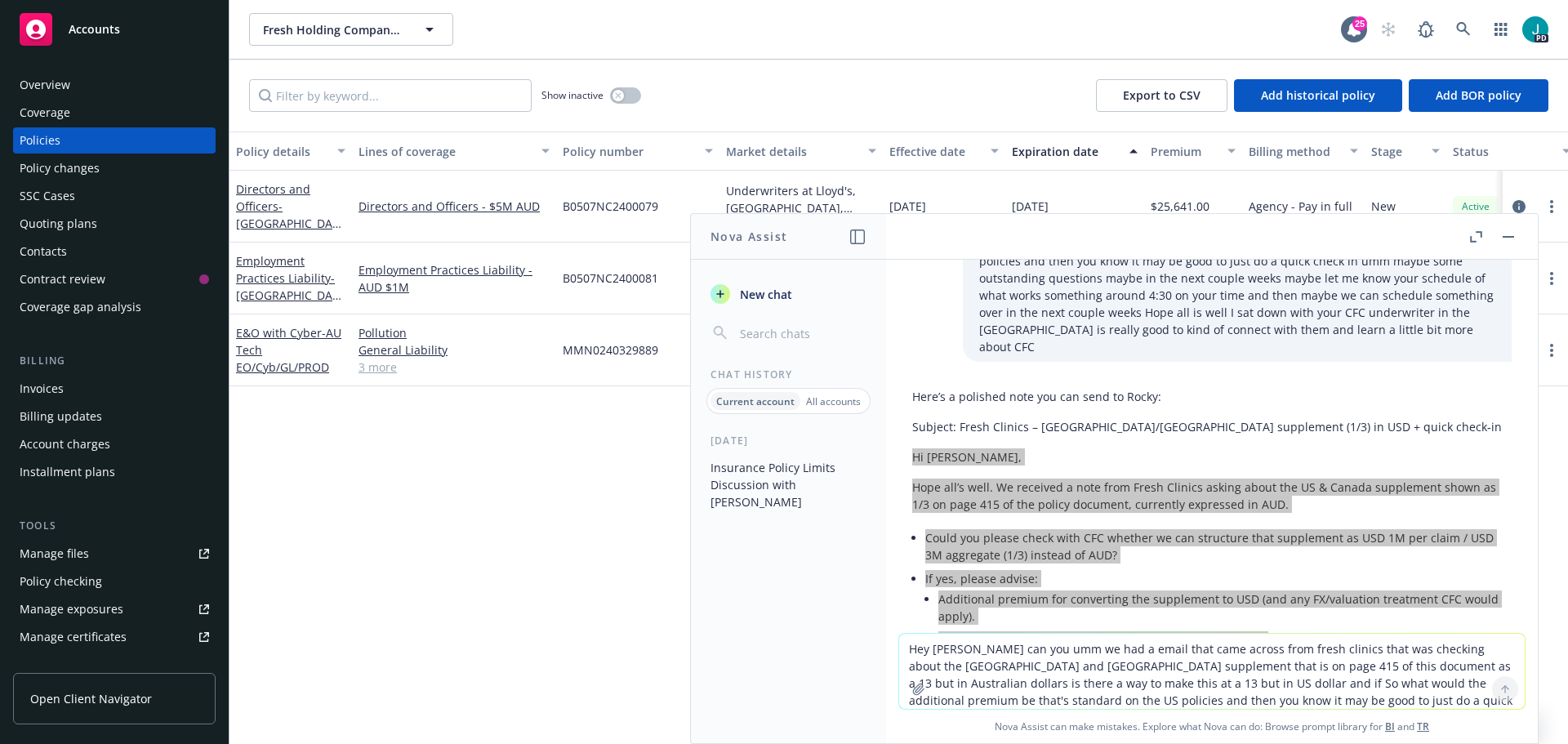
drag, startPoint x: 1073, startPoint y: 491, endPoint x: 910, endPoint y: 425, distance: 175.9
click at [910, 425] on div "Here’s a polished note you can send to Rocky: Subject: Fresh Clinics – [GEOGRAP…" at bounding box center [1211, 755] width 625 height 749
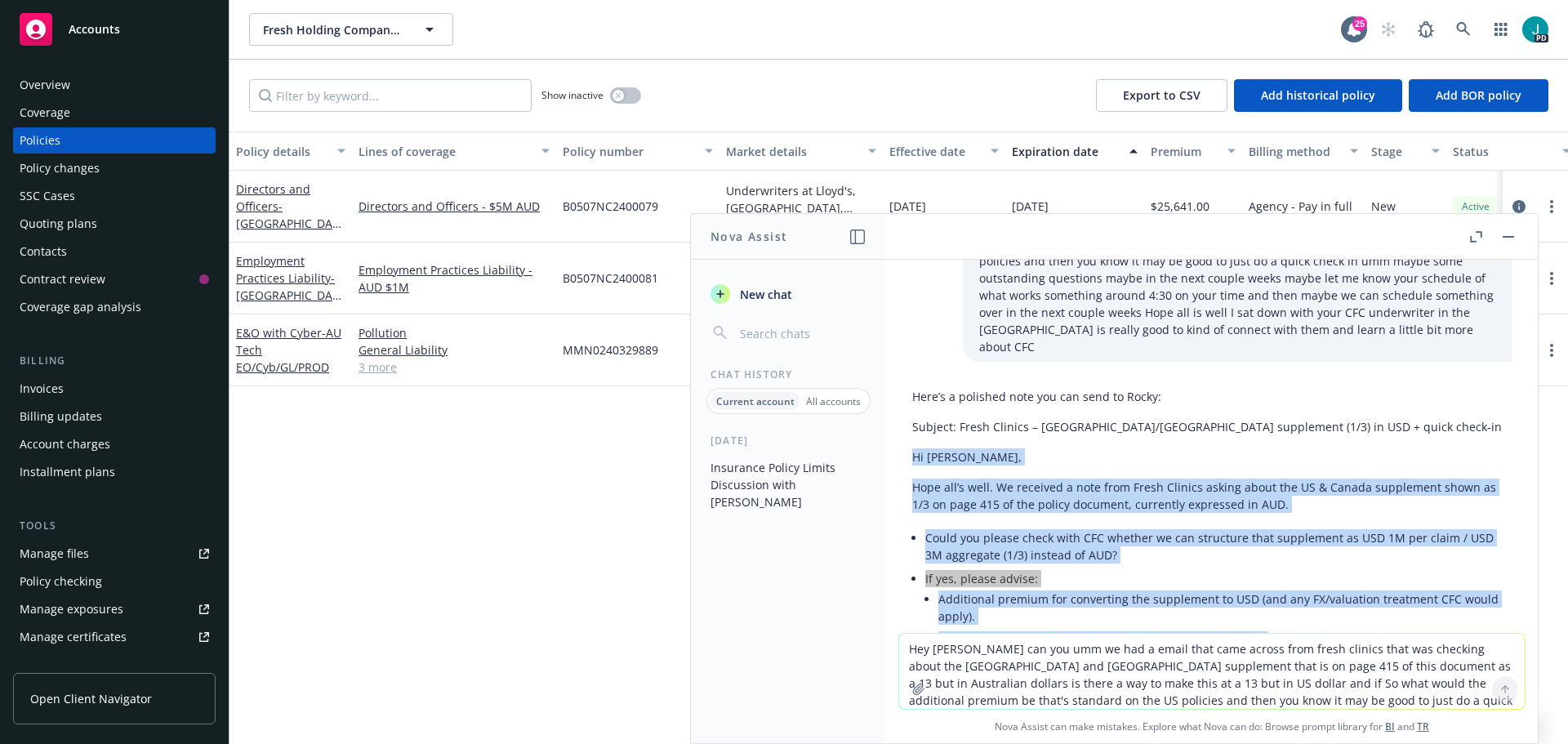
copy div "Lo Ipsum, Dolo sit’a cons. Ad elitsedd e temp inci Utlab Etdolor magnaa enima m…"
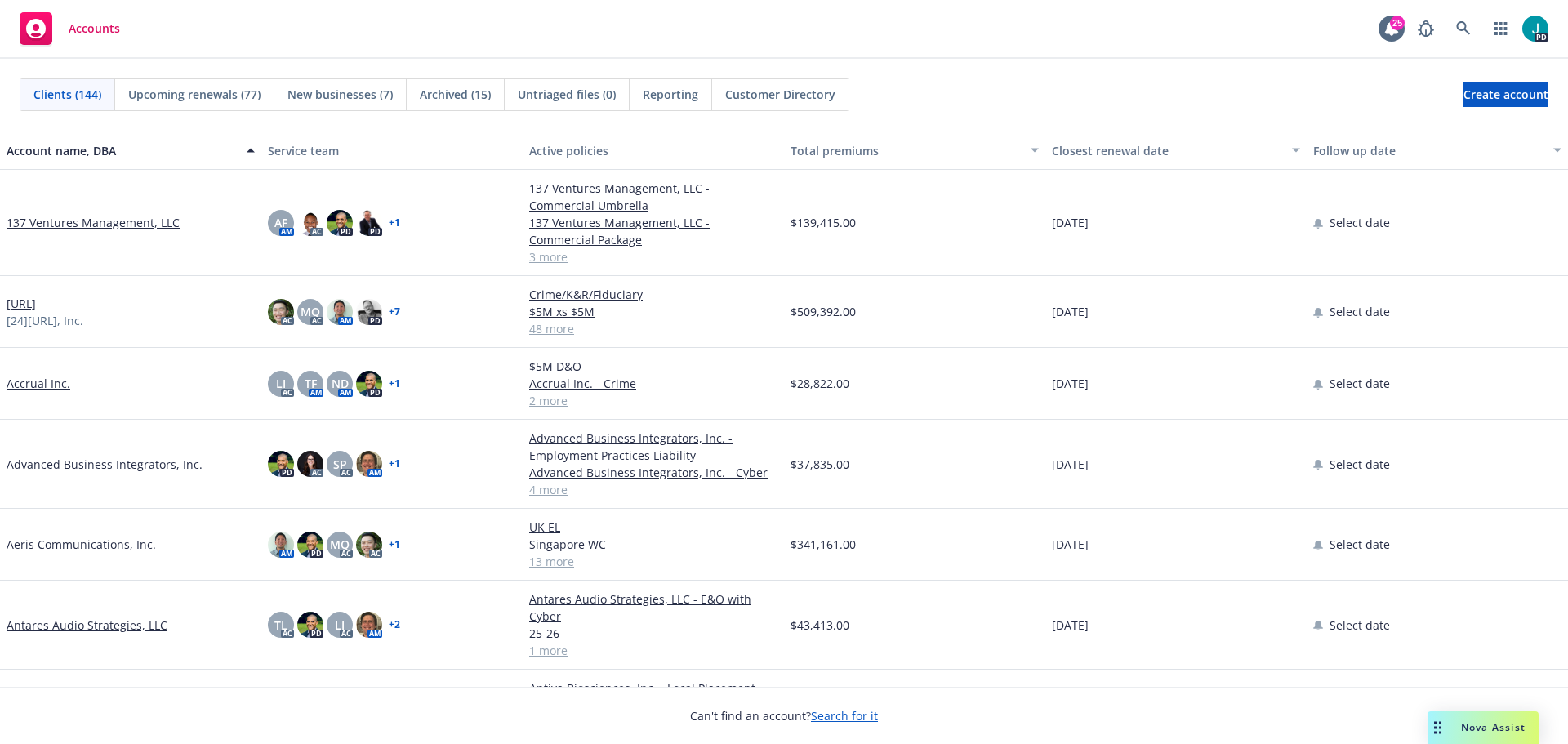
click at [1461, 722] on span "Nova Assist" at bounding box center [1493, 727] width 64 height 14
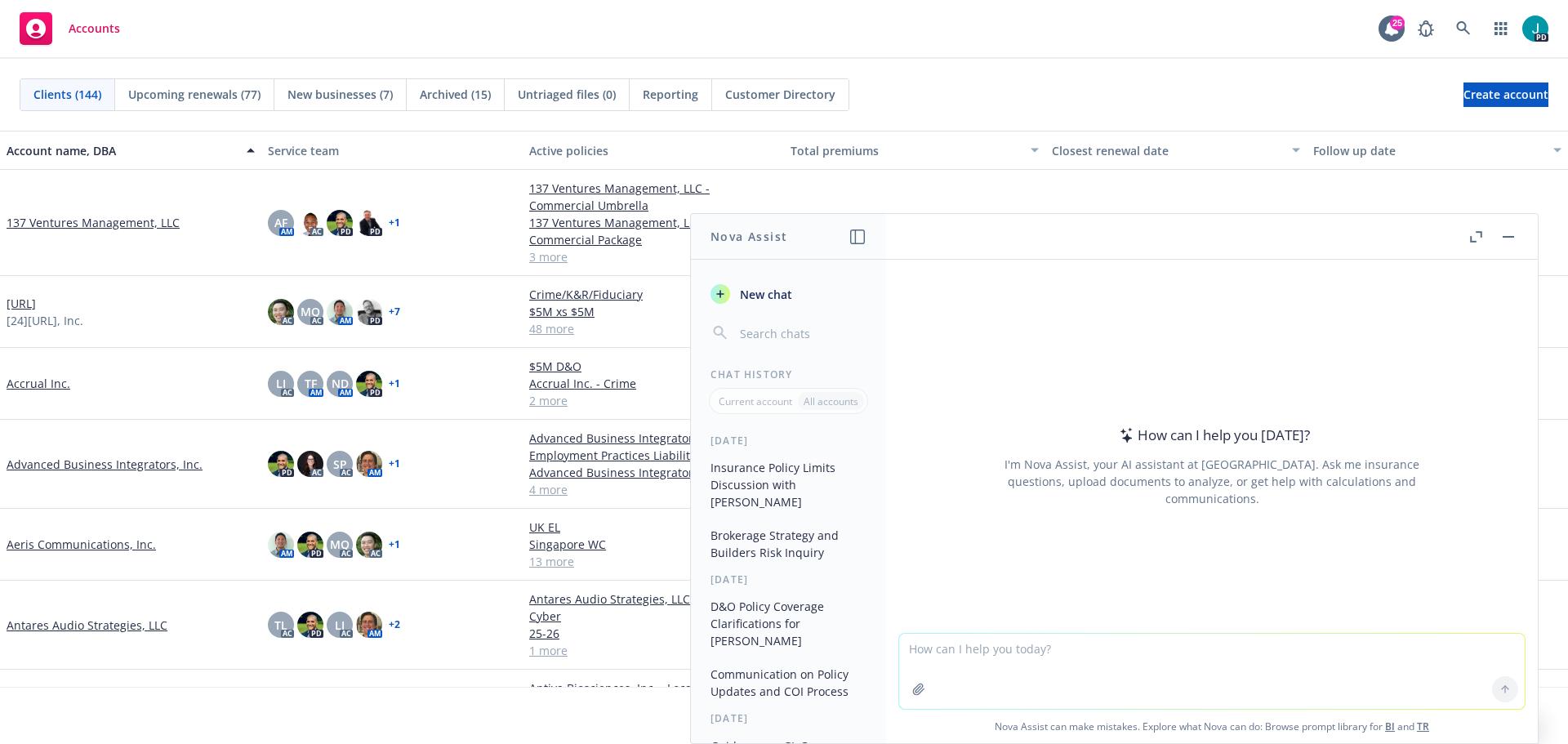
click at [1016, 654] on textarea at bounding box center [1211, 671] width 625 height 75
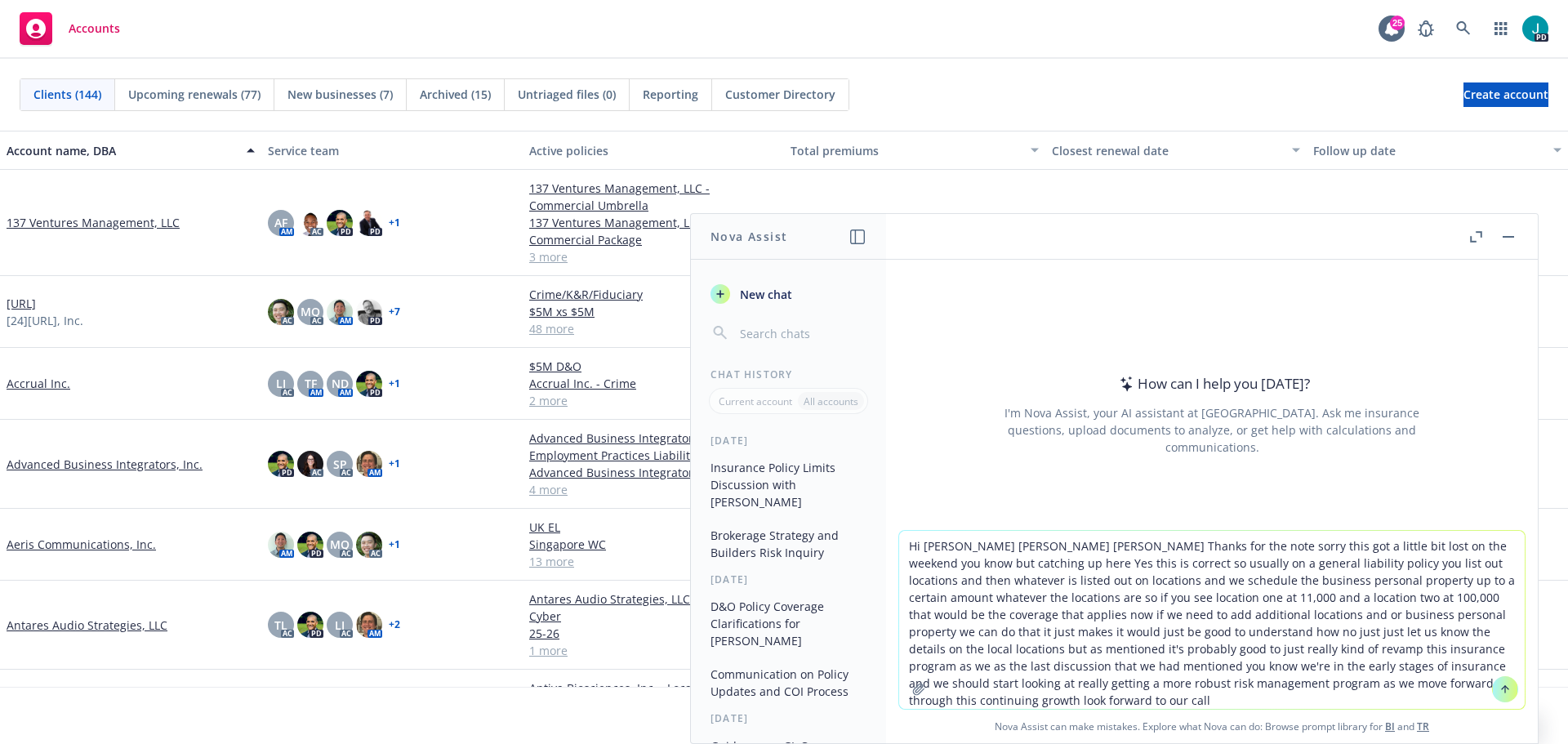
type textarea "Hi Adriana Agri ana ADRIANA Thanks for the note sorry this got a little bit los…"
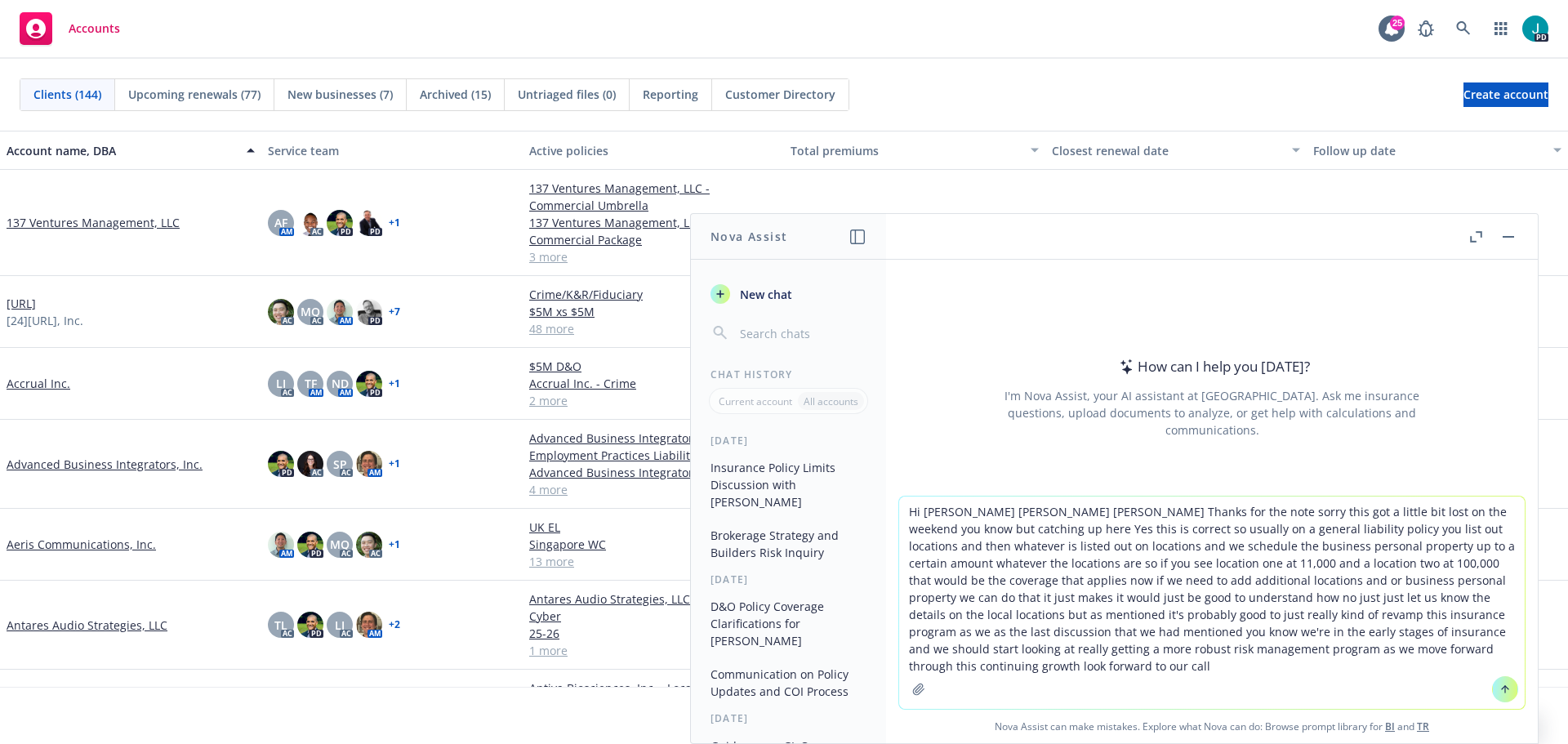
click at [1492, 690] on button at bounding box center [1504, 689] width 26 height 26
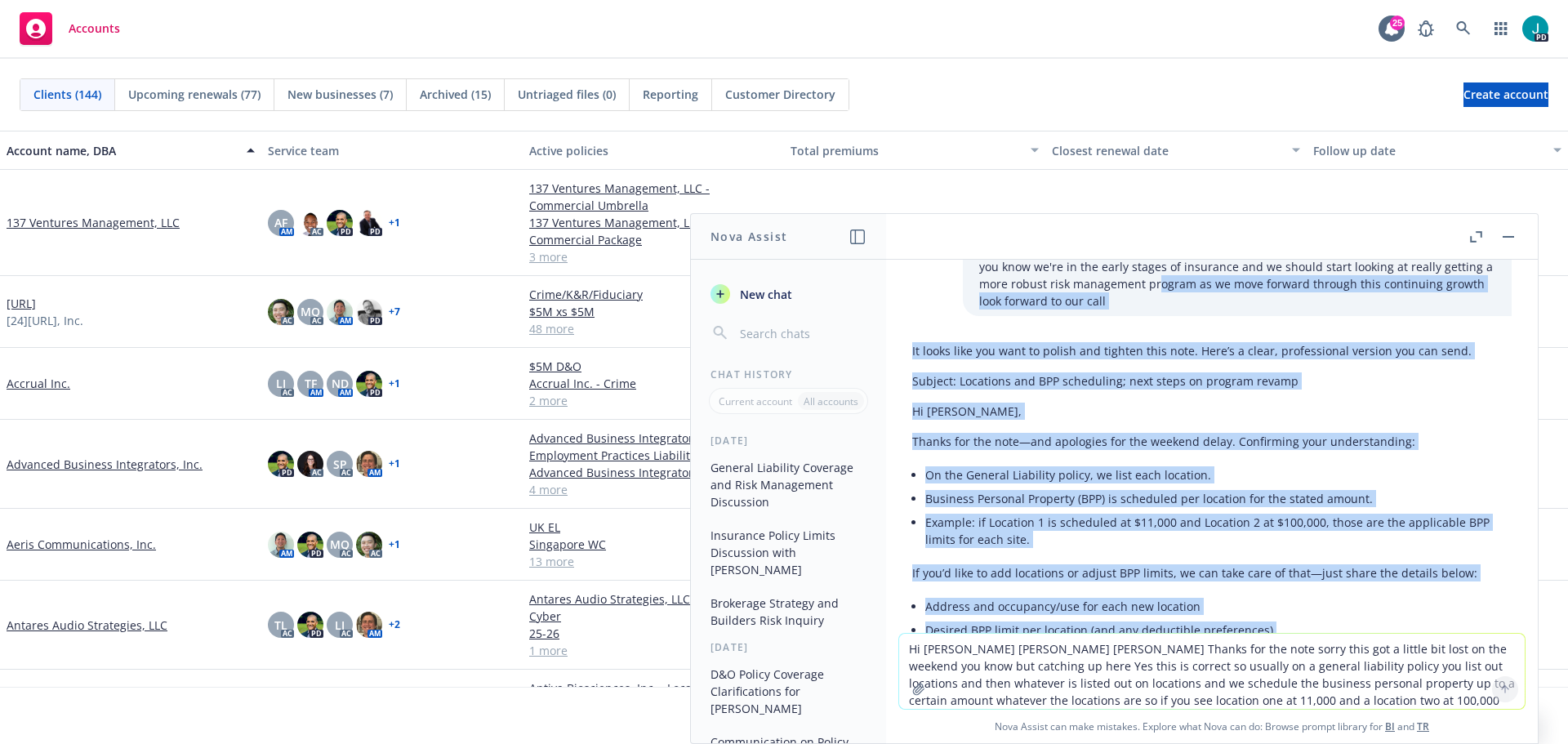
scroll to position [174, 0]
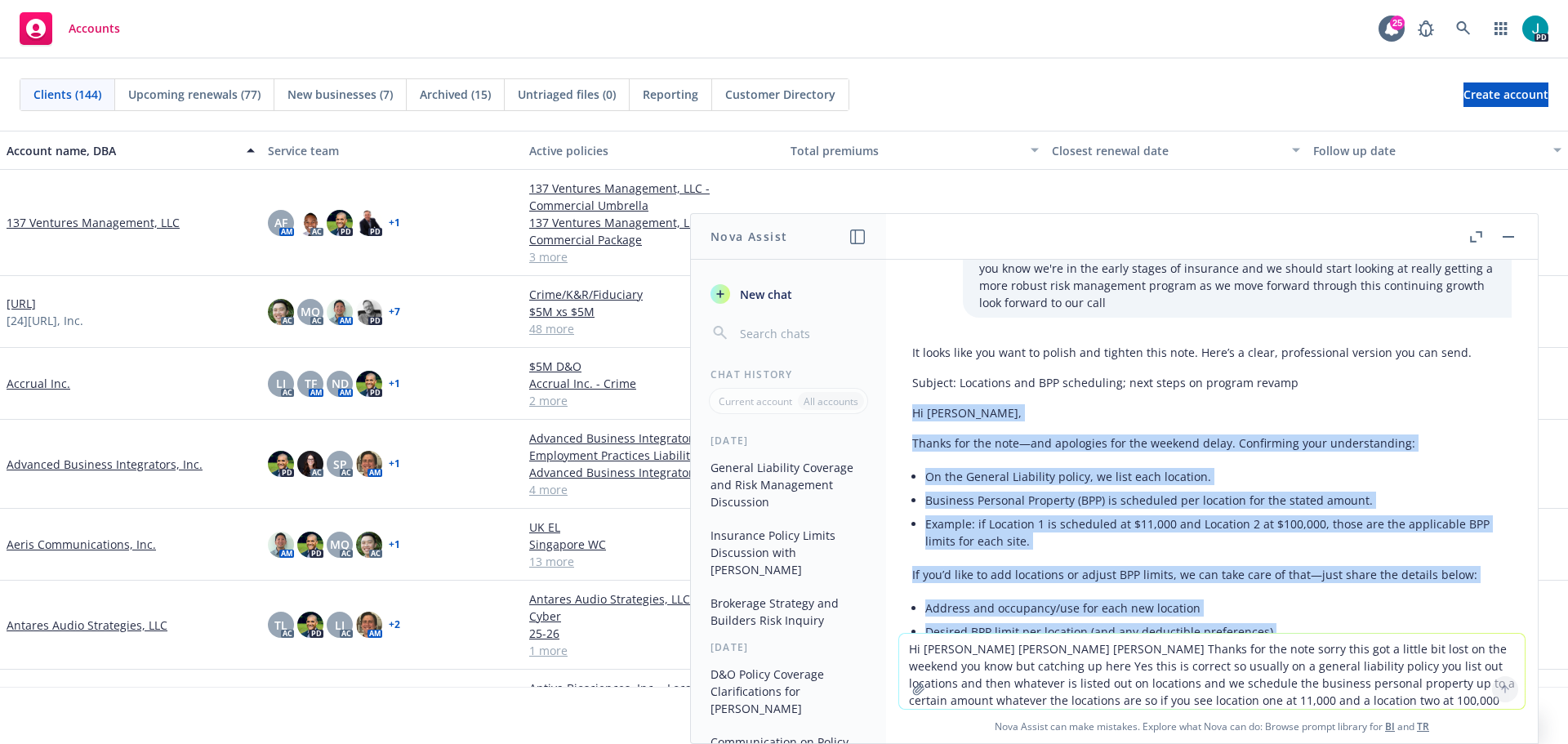
drag, startPoint x: 1077, startPoint y: 519, endPoint x: 913, endPoint y: 393, distance: 206.8
click at [913, 393] on div "It looks like you want to polish and tighten this note. Here’s a clear, profess…" at bounding box center [1211, 625] width 600 height 576
copy div "Hi Adriana, Thanks for the note—and apologies for the weekend delay. Confirming…"
